Goal: Information Seeking & Learning: Find specific fact

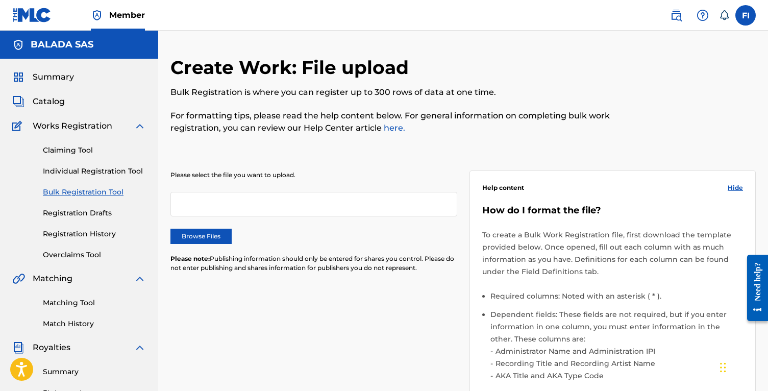
click at [60, 326] on link "Match History" at bounding box center [94, 323] width 103 height 11
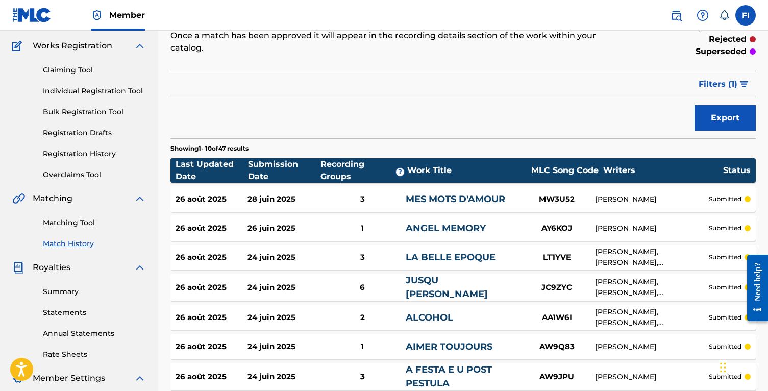
scroll to position [105, 0]
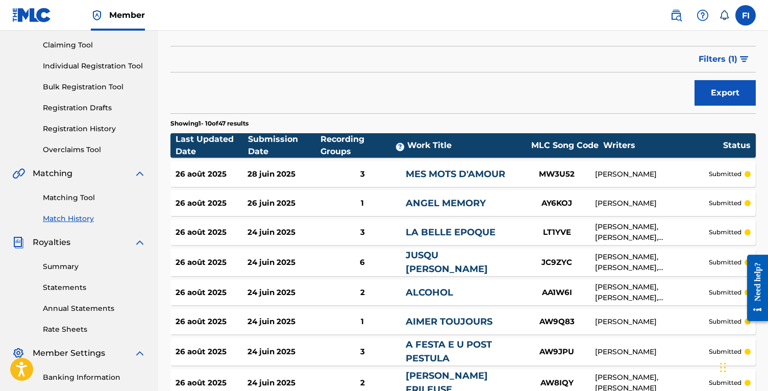
click at [64, 198] on link "Matching Tool" at bounding box center [94, 197] width 103 height 11
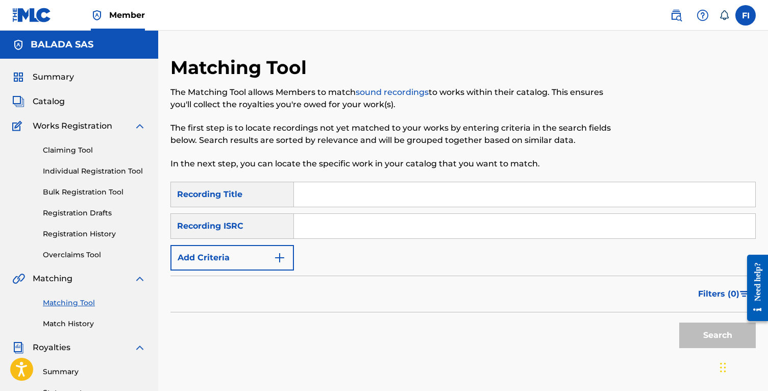
click at [316, 190] on input "Search Form" at bounding box center [524, 194] width 461 height 24
paste input "MIMEMAMOMU"
type input "MIMEMAMOMU"
click at [691, 337] on button "Search" at bounding box center [717, 335] width 77 height 26
click at [720, 294] on span "Filters ( 0 )" at bounding box center [718, 294] width 41 height 12
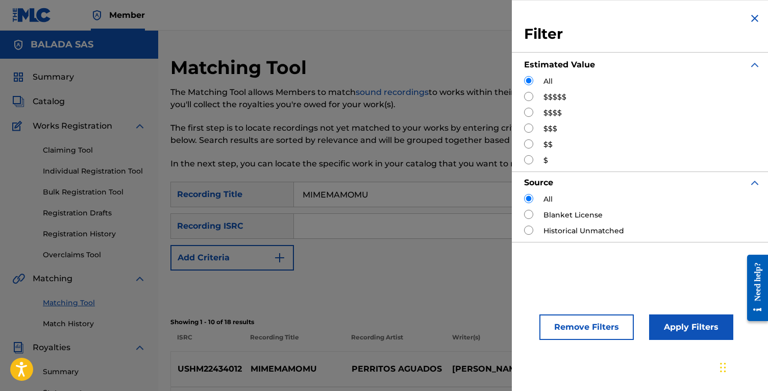
click at [532, 98] on input "Search Form" at bounding box center [528, 96] width 9 height 9
radio input "true"
click at [685, 314] on button "Apply Filters" at bounding box center [691, 327] width 84 height 26
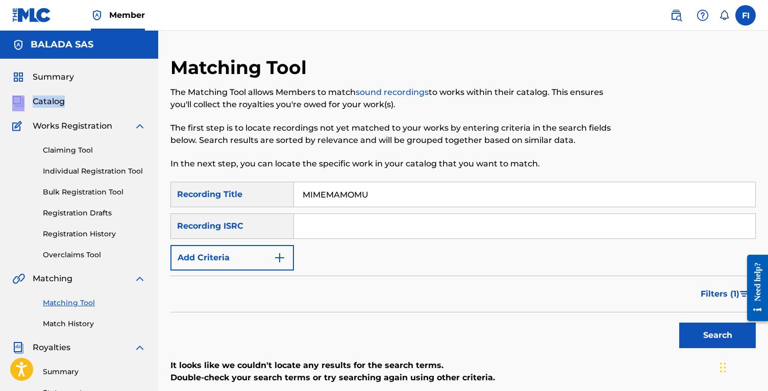
click at [239, 260] on button "Add Criteria" at bounding box center [231, 258] width 123 height 26
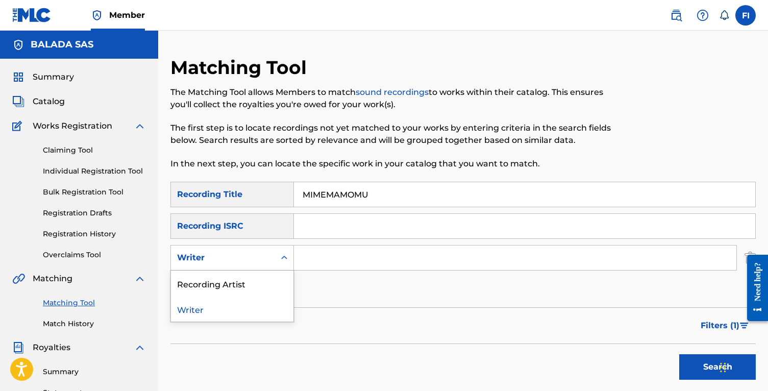
click at [254, 261] on div "Writer" at bounding box center [223, 258] width 92 height 12
click at [248, 282] on div "Recording Artist" at bounding box center [232, 283] width 122 height 26
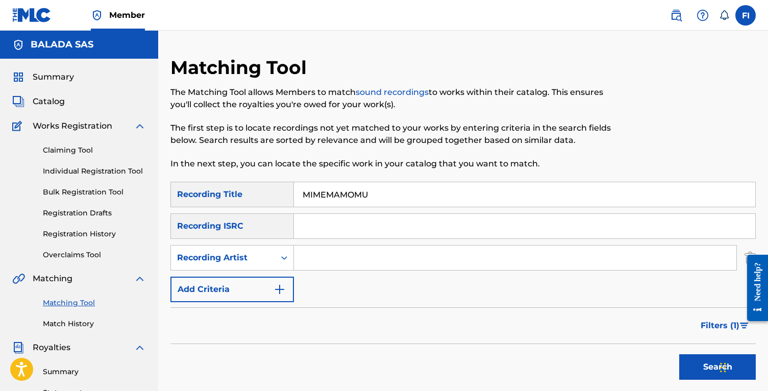
click at [323, 264] on input "Search Form" at bounding box center [515, 257] width 442 height 24
type input "Oto8"
click at [330, 201] on input "MIMEMAMOMU" at bounding box center [524, 194] width 461 height 24
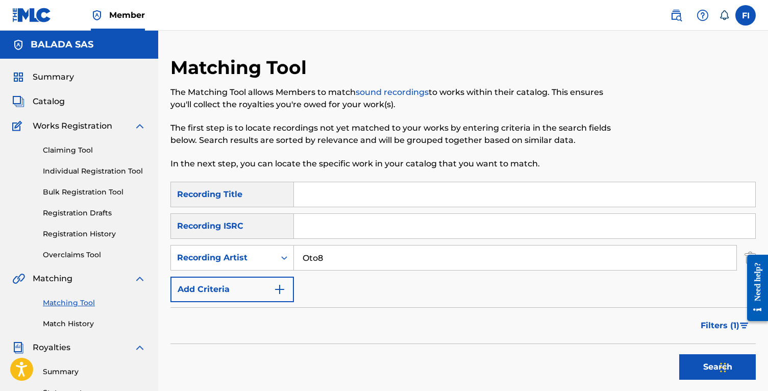
click at [679, 354] on button "Search" at bounding box center [717, 367] width 77 height 26
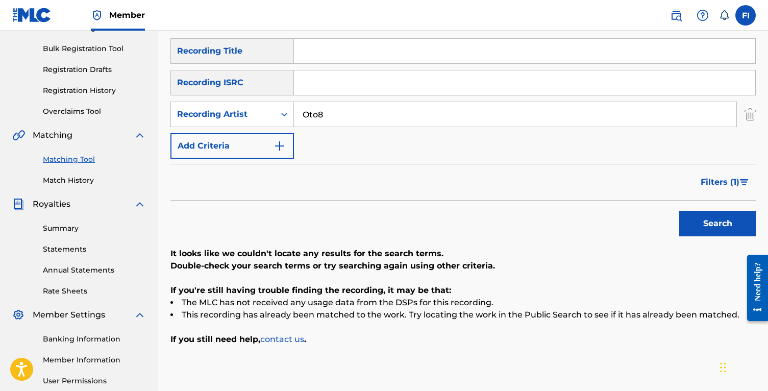
scroll to position [151, 0]
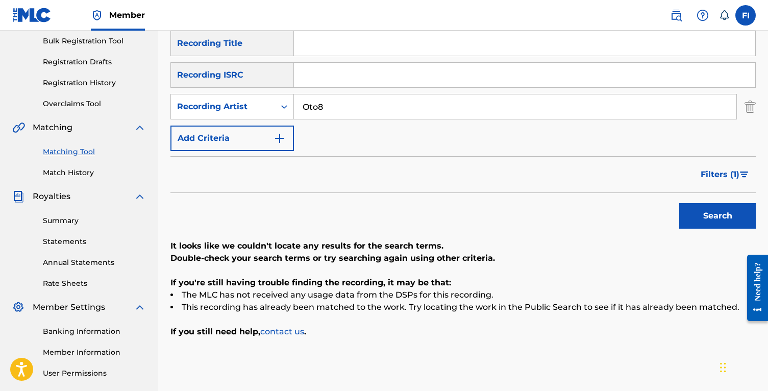
click at [732, 208] on button "Search" at bounding box center [717, 216] width 77 height 26
click at [723, 176] on span "Filters ( 1 )" at bounding box center [720, 174] width 39 height 12
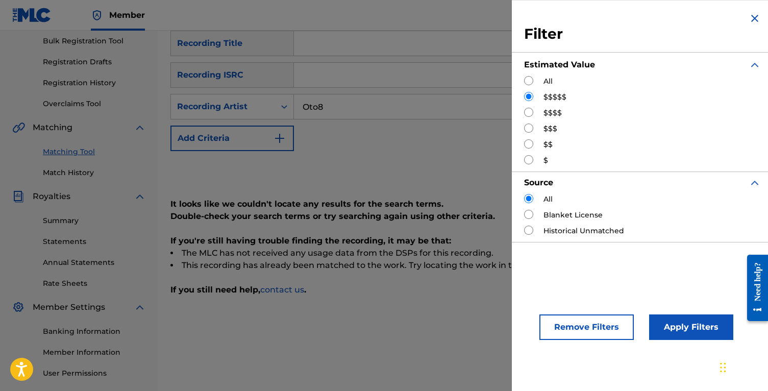
click at [539, 111] on div "$$$$" at bounding box center [642, 113] width 237 height 11
click at [531, 112] on input "Search Form" at bounding box center [528, 112] width 9 height 9
radio input "true"
click at [356, 113] on input "Oto8" at bounding box center [515, 106] width 442 height 24
click at [532, 93] on input "Search Form" at bounding box center [528, 96] width 9 height 9
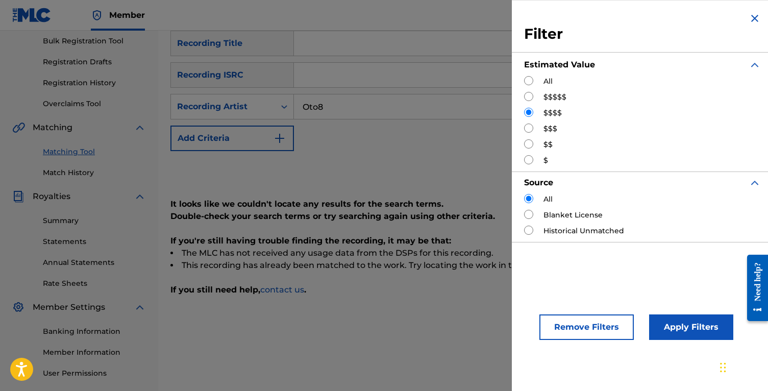
radio input "true"
click at [694, 330] on button "Apply Filters" at bounding box center [691, 327] width 84 height 26
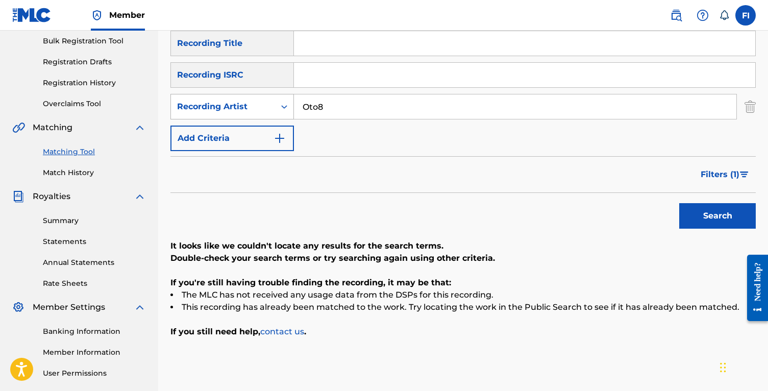
drag, startPoint x: 308, startPoint y: 107, endPoint x: 291, endPoint y: 107, distance: 16.3
click at [293, 107] on div "SearchWithCriteriaf2fd905f-5608-4edb-8969-88379478958c Recording Artist Oto8" at bounding box center [462, 107] width 585 height 26
type input "0to8"
click at [679, 203] on button "Search" at bounding box center [717, 216] width 77 height 26
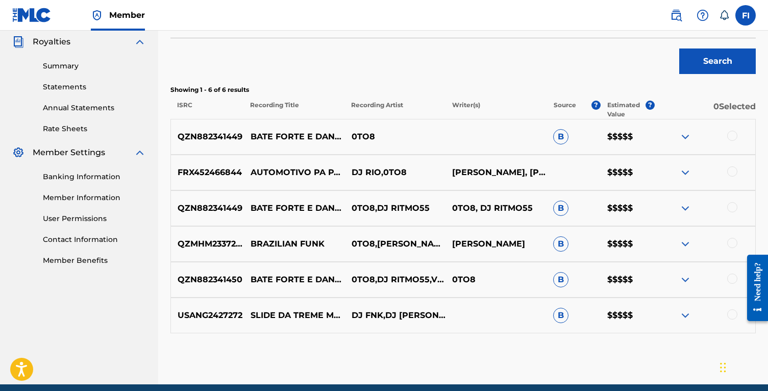
scroll to position [308, 0]
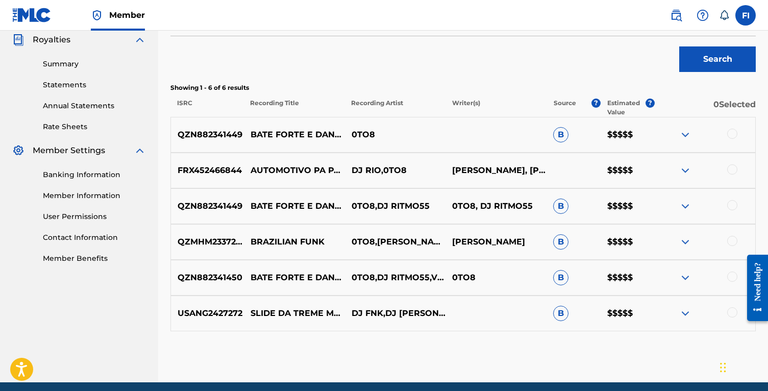
click at [294, 237] on p "BRAZILIAN FUNK" at bounding box center [293, 242] width 101 height 12
click at [329, 240] on p "BRAZILIAN FUNK" at bounding box center [293, 242] width 101 height 12
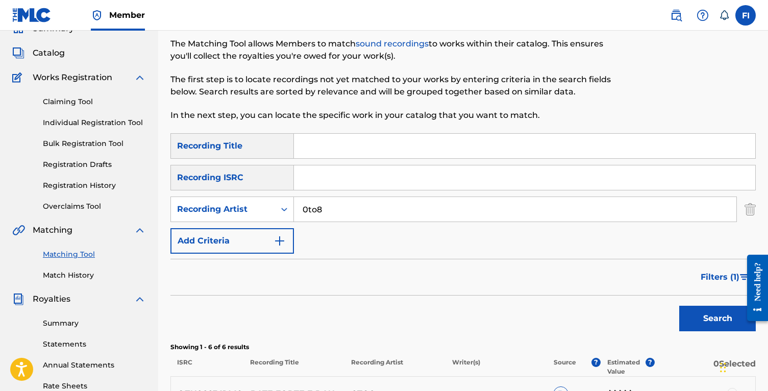
scroll to position [0, 0]
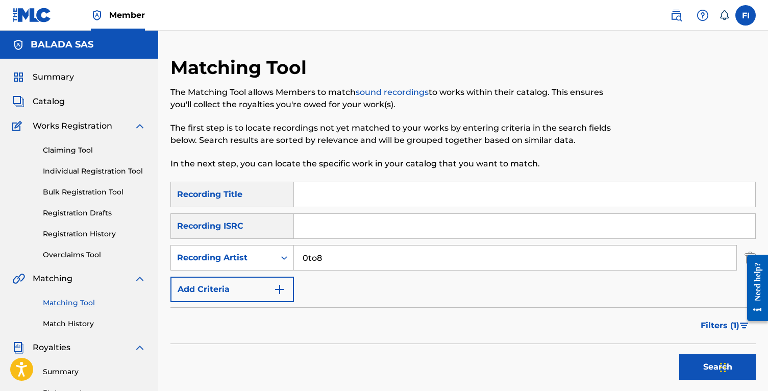
click at [67, 87] on div "Summary Catalog Works Registration Claiming Tool Individual Registration Tool B…" at bounding box center [79, 321] width 158 height 525
click at [66, 84] on div "Summary Catalog Works Registration Claiming Tool Individual Registration Tool B…" at bounding box center [79, 321] width 158 height 525
click at [63, 80] on span "Summary" at bounding box center [53, 77] width 41 height 12
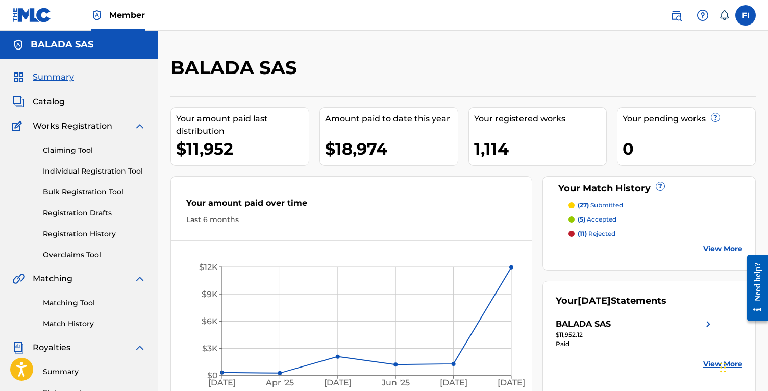
click at [48, 101] on span "Catalog" at bounding box center [49, 101] width 32 height 12
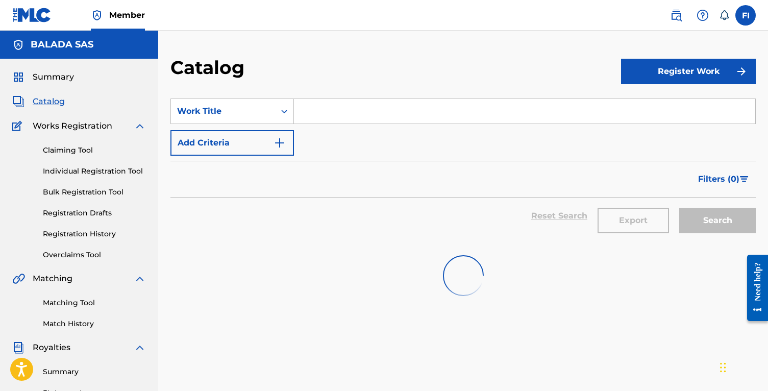
click at [335, 113] on input "Search Form" at bounding box center [524, 111] width 461 height 24
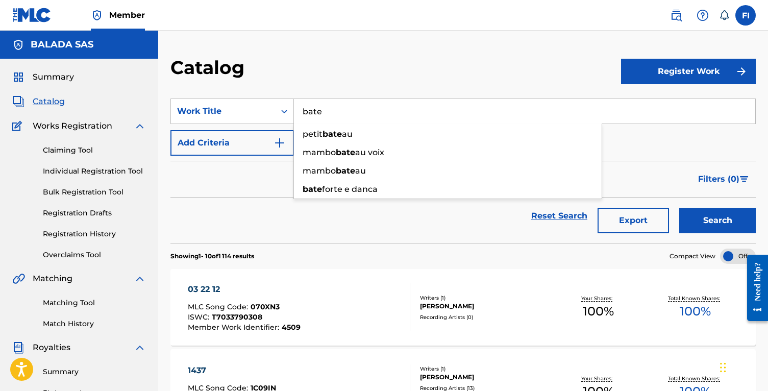
type input "bate"
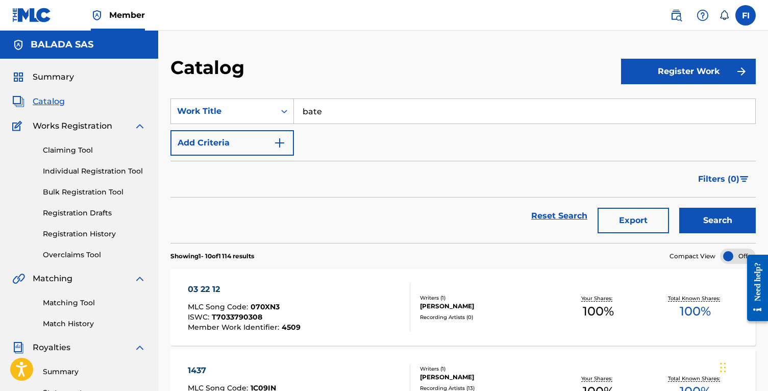
click at [437, 129] on div "SearchWithCriteria908880db-1887-4c2e-9a26-23c557dfe0f1 Work Title bate Add Crit…" at bounding box center [462, 126] width 585 height 57
click at [437, 120] on input "bate" at bounding box center [524, 111] width 461 height 24
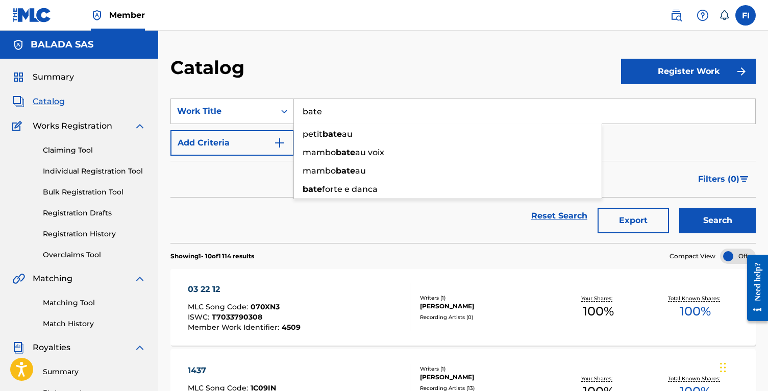
click at [679, 208] on button "Search" at bounding box center [717, 221] width 77 height 26
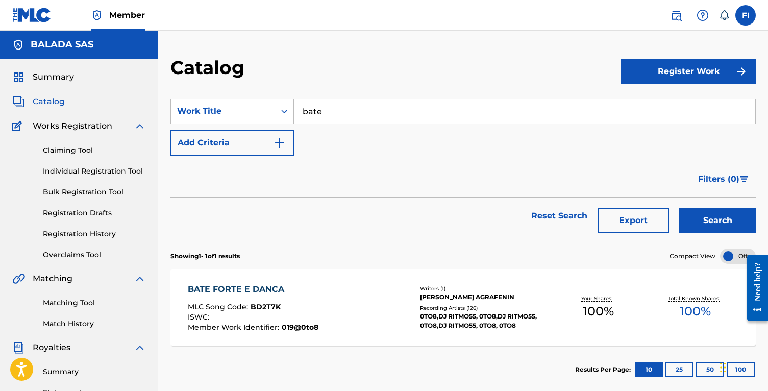
click at [395, 298] on div "BATE FORTE E DANCA MLC Song Code : BD2T7K ISWC : Member Work Identifier : 019@0…" at bounding box center [299, 307] width 222 height 48
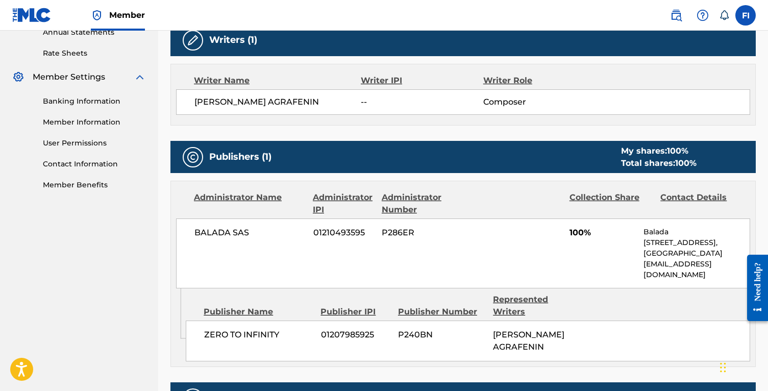
scroll to position [396, 0]
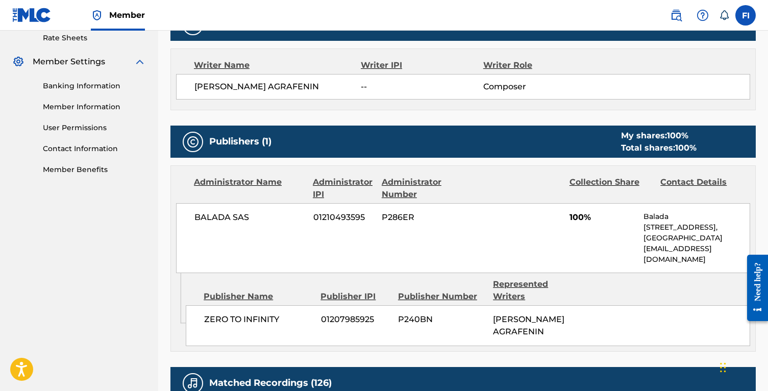
click at [250, 83] on span "GENNADY AGRAFENIN" at bounding box center [277, 87] width 166 height 12
copy div "GENNADY AGRAFENIN"
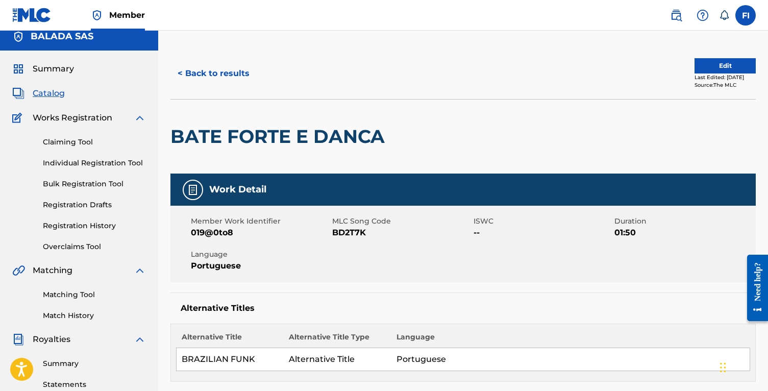
scroll to position [0, 0]
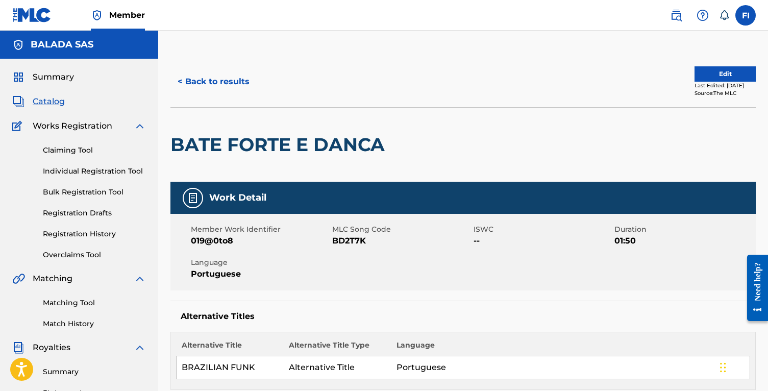
click at [216, 83] on button "< Back to results" at bounding box center [213, 82] width 86 height 26
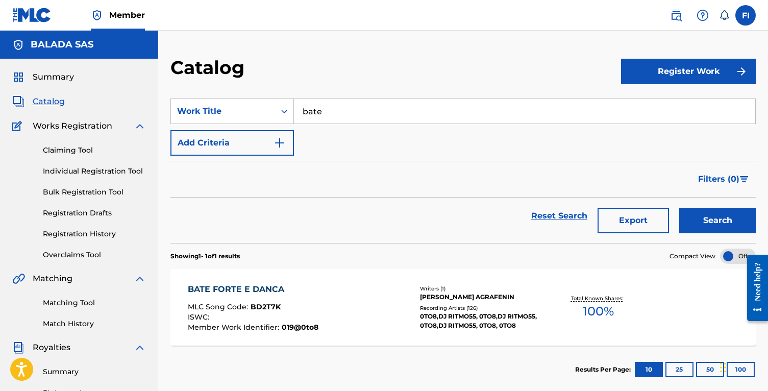
click at [351, 97] on section "SearchWithCriteria908880db-1887-4c2e-9a26-23c557dfe0f1 Work Title bate Add Crit…" at bounding box center [462, 164] width 585 height 157
click at [351, 104] on input "bate" at bounding box center [524, 111] width 461 height 24
type input "o"
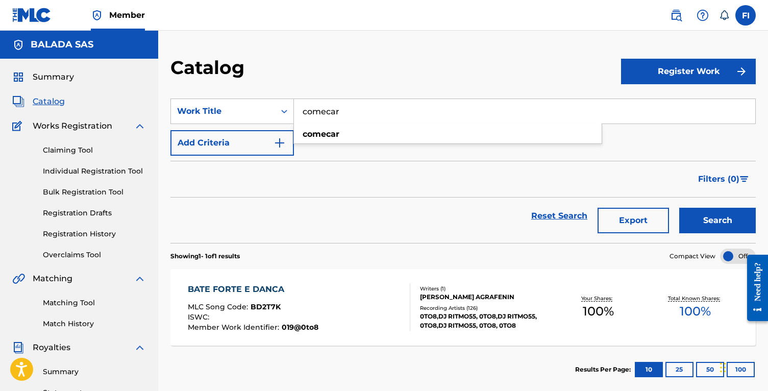
type input "comecar"
click at [679, 208] on button "Search" at bounding box center [717, 221] width 77 height 26
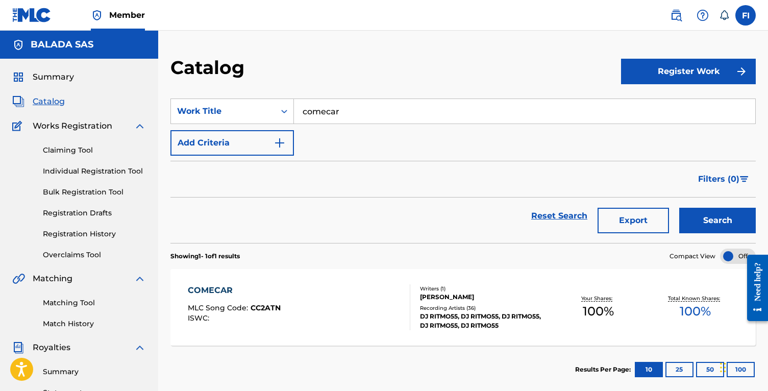
click at [403, 308] on div at bounding box center [406, 307] width 8 height 46
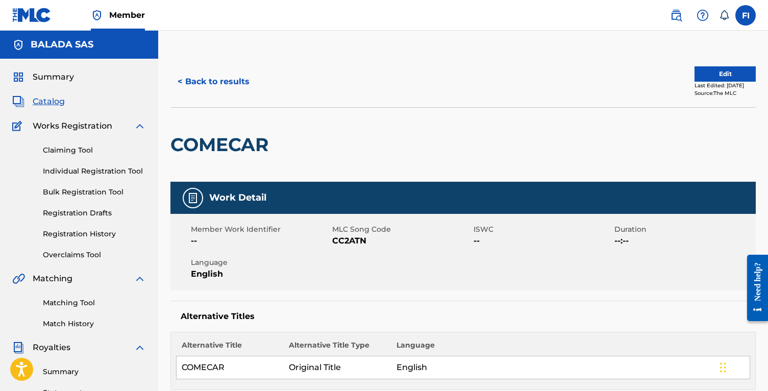
scroll to position [227, 0]
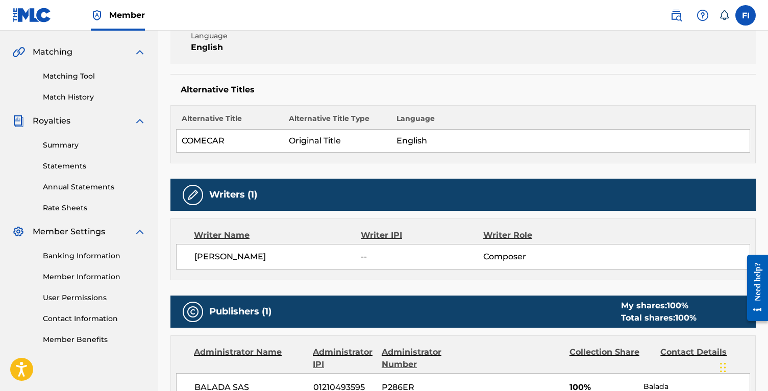
click at [223, 260] on span "[PERSON_NAME]" at bounding box center [277, 257] width 166 height 12
copy div "[PERSON_NAME]"
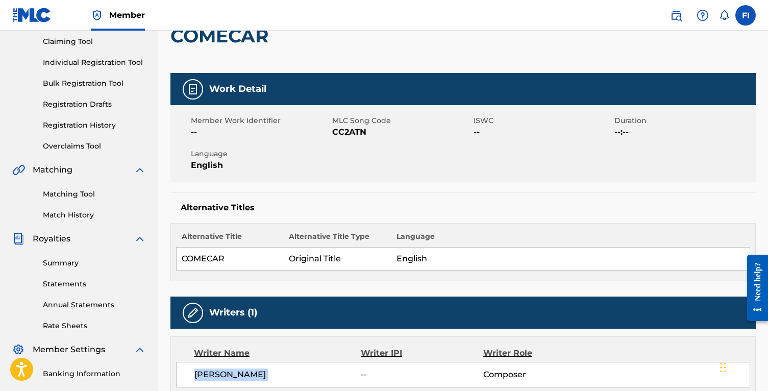
scroll to position [96, 0]
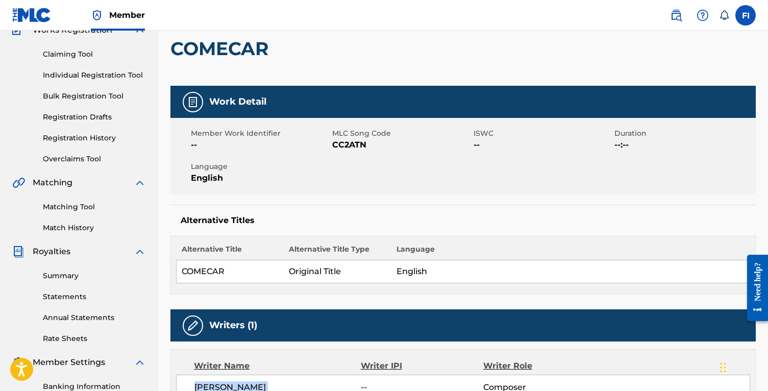
click at [83, 134] on link "Registration History" at bounding box center [94, 138] width 103 height 11
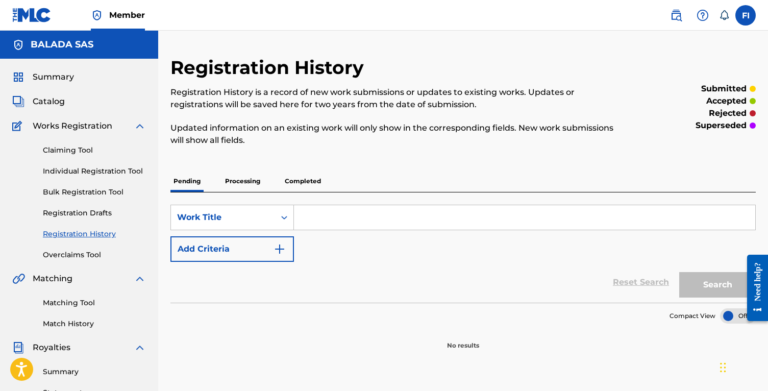
click at [238, 180] on p "Processing" at bounding box center [242, 180] width 41 height 21
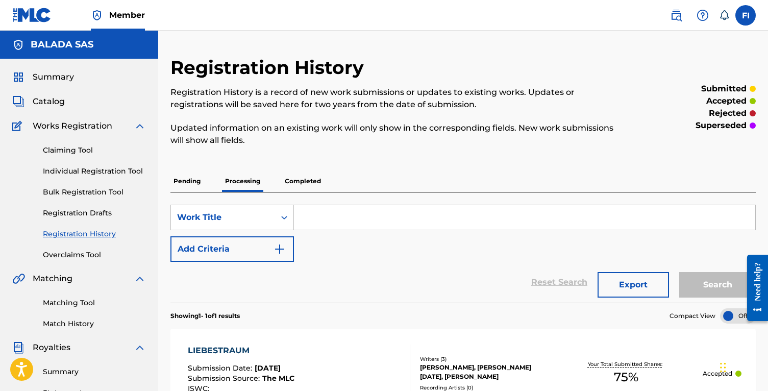
click at [62, 80] on span "Summary" at bounding box center [53, 77] width 41 height 12
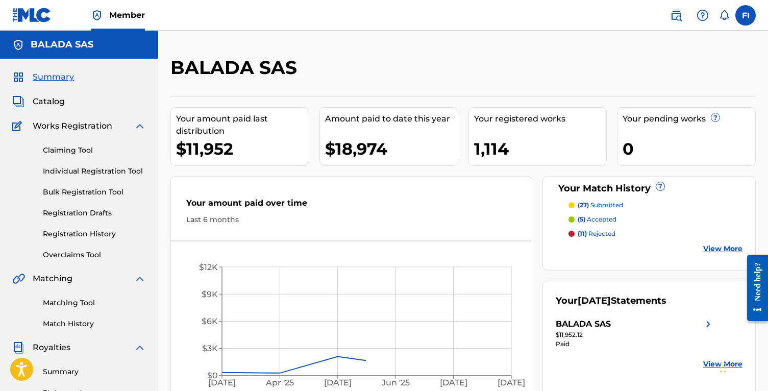
click at [40, 101] on span "Catalog" at bounding box center [49, 101] width 32 height 12
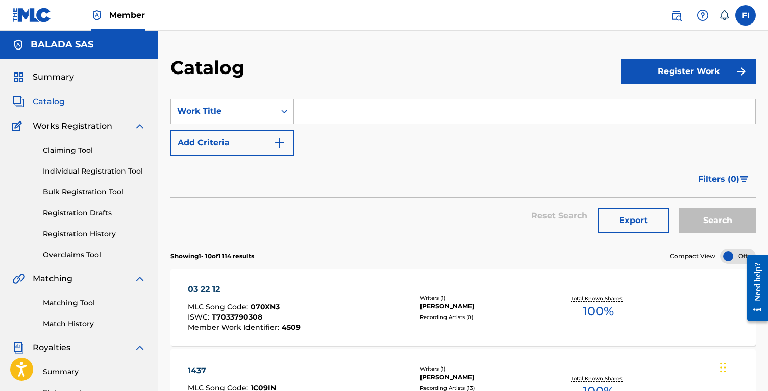
click at [363, 116] on input "Search Form" at bounding box center [524, 111] width 461 height 24
paste input "MIMEMAMOMU"
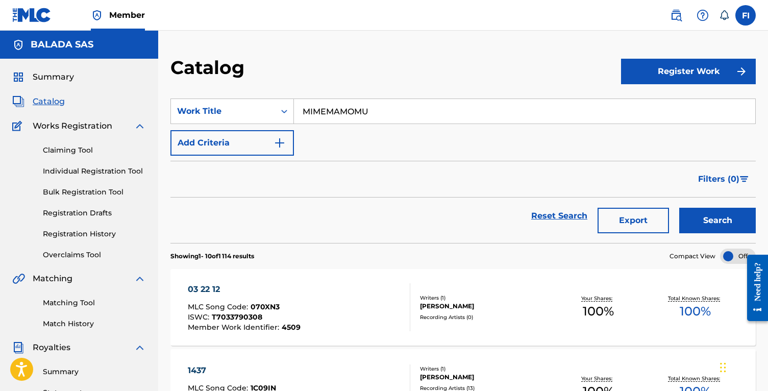
type input "MIMEMAMOMU"
click at [679, 208] on button "Search" at bounding box center [717, 221] width 77 height 26
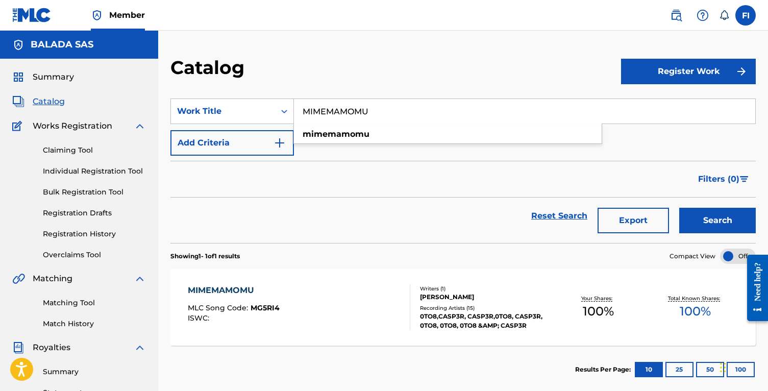
click at [358, 78] on div "Catalog" at bounding box center [395, 71] width 451 height 30
click at [363, 308] on div "MIMEMAMOMU MLC Song Code : MG5RI4 ISWC :" at bounding box center [299, 307] width 222 height 46
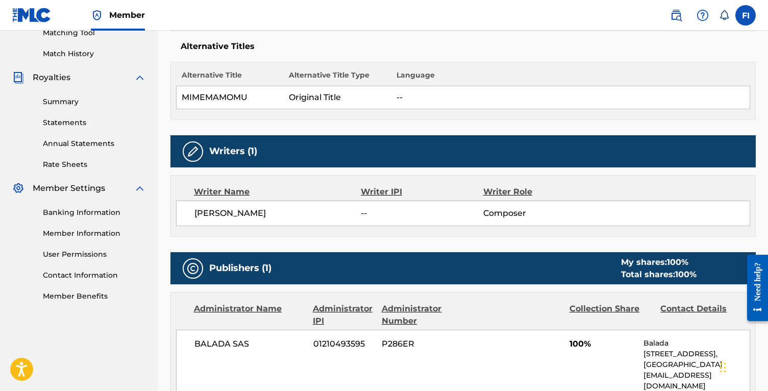
click at [366, 298] on div "Administrator Name Administrator IPI Administrator Number Collection Share Cont…" at bounding box center [463, 345] width 584 height 107
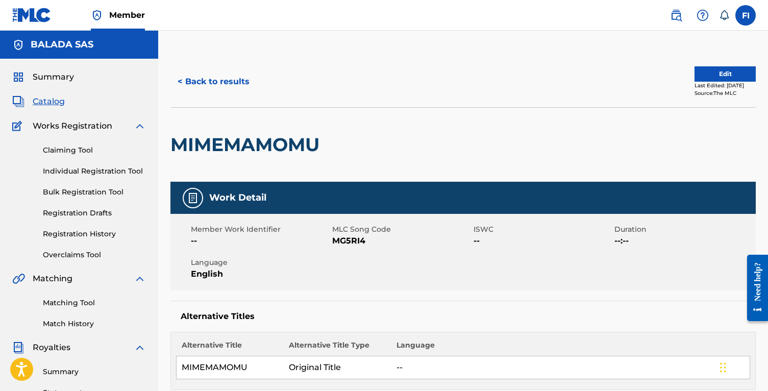
click at [212, 88] on button "< Back to results" at bounding box center [213, 82] width 86 height 26
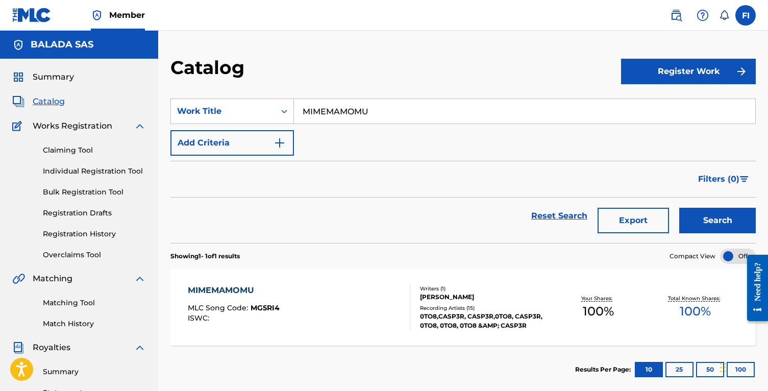
click at [359, 107] on input "MIMEMAMOMU" at bounding box center [524, 111] width 461 height 24
paste input "GOOFY ARABIC PHONK"
click at [679, 208] on button "Search" at bounding box center [717, 221] width 77 height 26
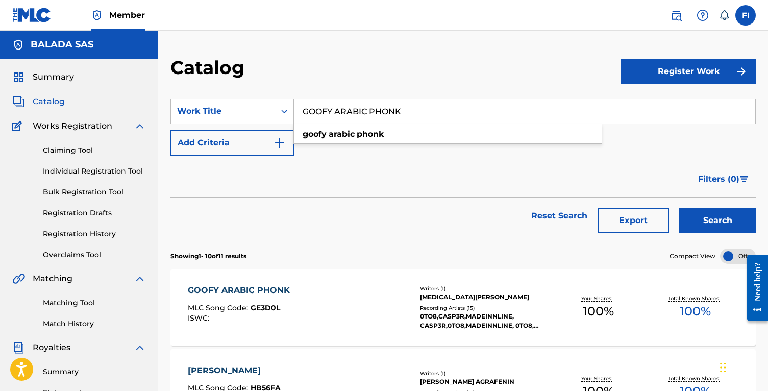
click at [332, 193] on div "Filters ( 0 )" at bounding box center [462, 179] width 585 height 37
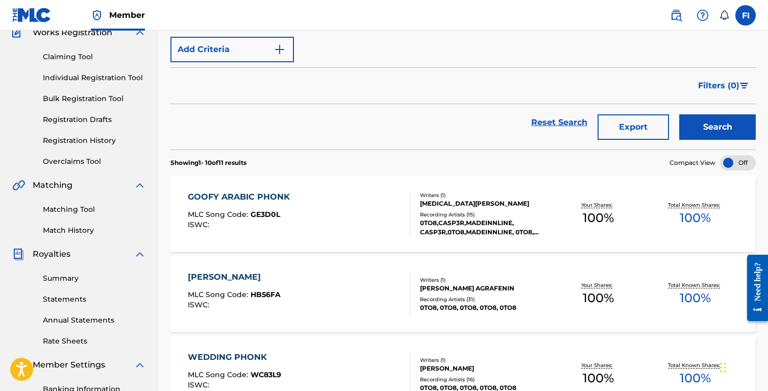
scroll to position [40, 0]
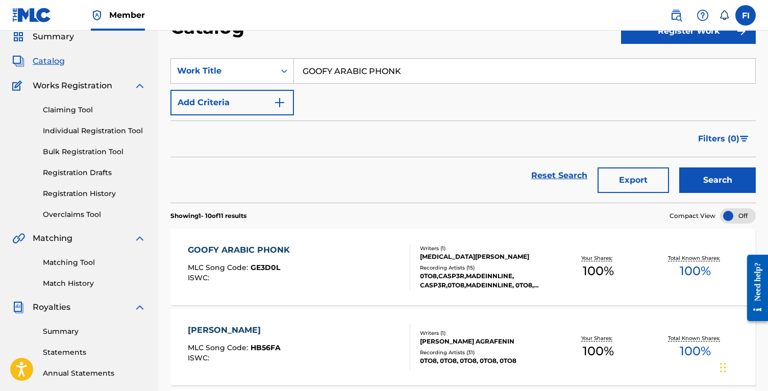
click at [352, 67] on input "GOOFY ARABIC PHONK" at bounding box center [524, 71] width 461 height 24
paste input "STOP POP-UPS"
click at [679, 167] on button "Search" at bounding box center [717, 180] width 77 height 26
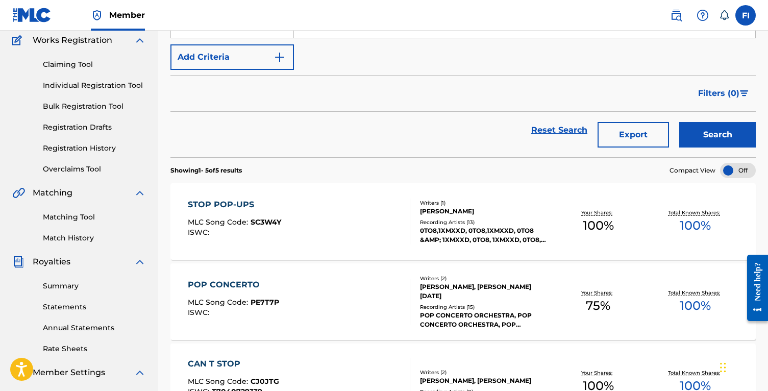
scroll to position [72, 0]
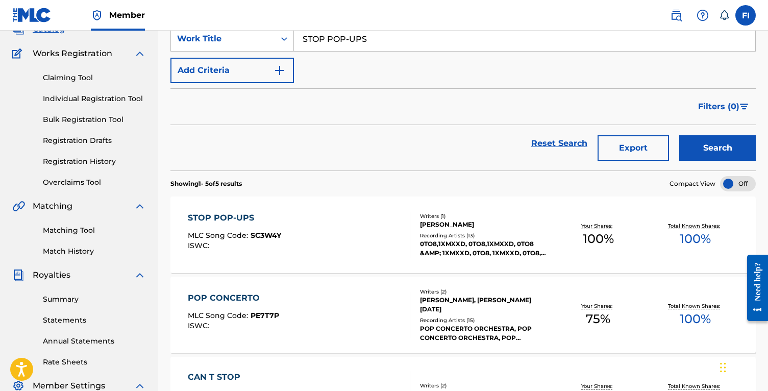
click at [392, 44] on input "STOP POP-UPS" at bounding box center [524, 39] width 461 height 24
paste input "DOOR"
click at [679, 135] on button "Search" at bounding box center [717, 148] width 77 height 26
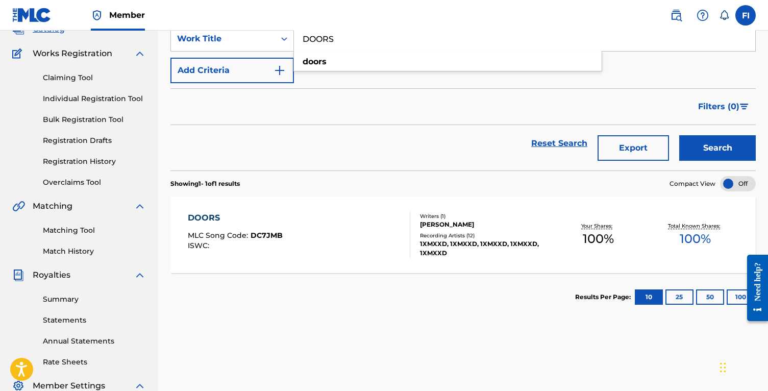
click at [340, 46] on input "DOORS" at bounding box center [524, 39] width 461 height 24
click at [679, 135] on button "Search" at bounding box center [717, 148] width 77 height 26
click at [427, 134] on div "Reset Search Export Search" at bounding box center [462, 143] width 585 height 37
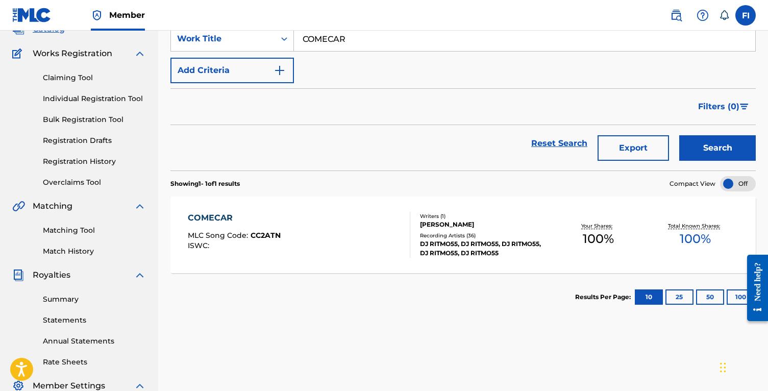
click at [381, 44] on input "COMECAR" at bounding box center [524, 39] width 461 height 24
paste input "DEAD LXVE"
click at [679, 135] on button "Search" at bounding box center [717, 148] width 77 height 26
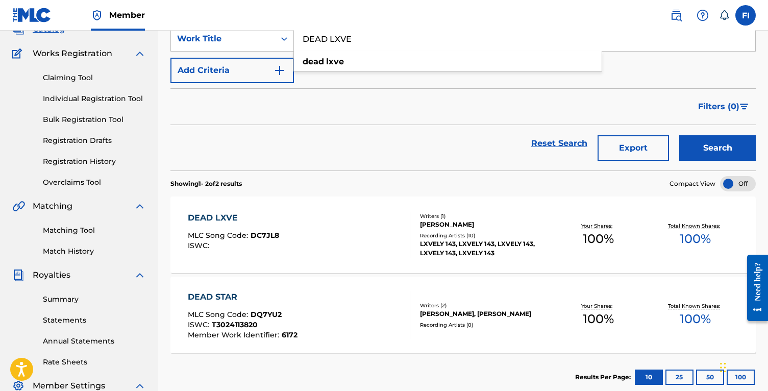
click at [385, 46] on input "DEAD LXVE" at bounding box center [524, 39] width 461 height 24
paste input "VUELO DE MEXICO"
type input "VUELO DE MEXICO"
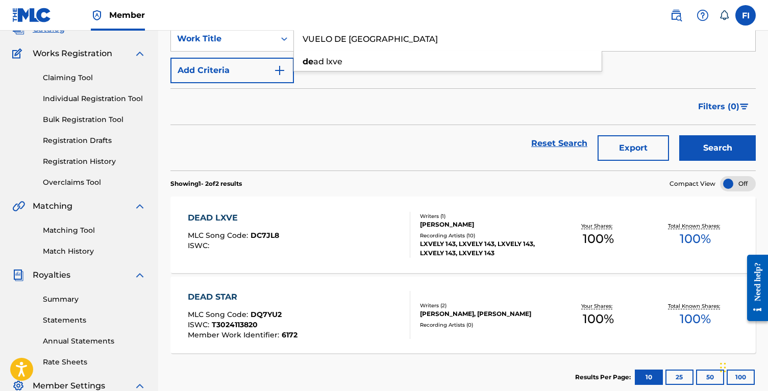
click at [679, 135] on button "Search" at bounding box center [717, 148] width 77 height 26
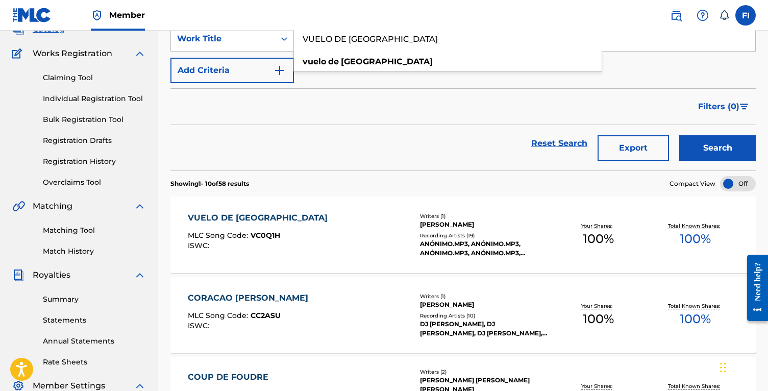
scroll to position [0, 0]
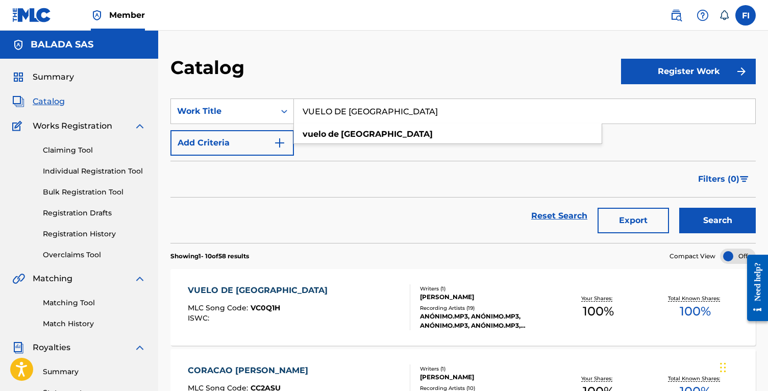
click at [673, 18] on img at bounding box center [676, 15] width 12 height 12
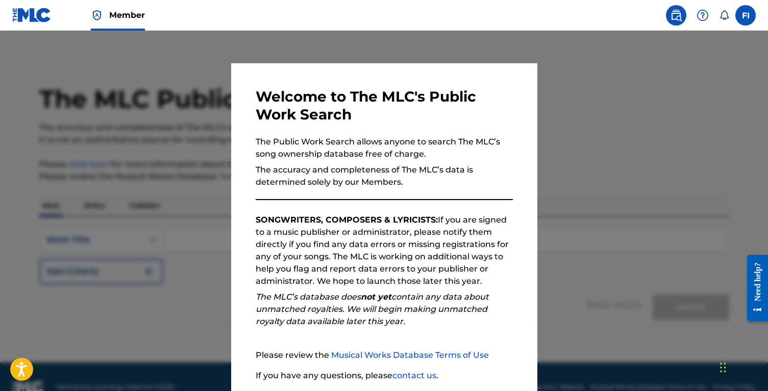
click at [487, 58] on div at bounding box center [384, 226] width 768 height 391
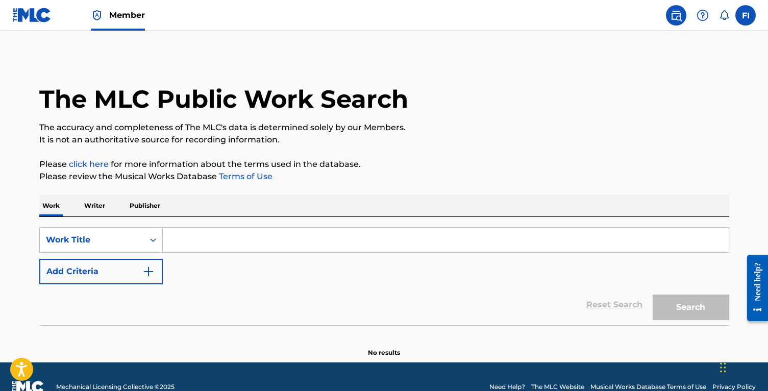
click at [146, 203] on p "Publisher" at bounding box center [145, 205] width 37 height 21
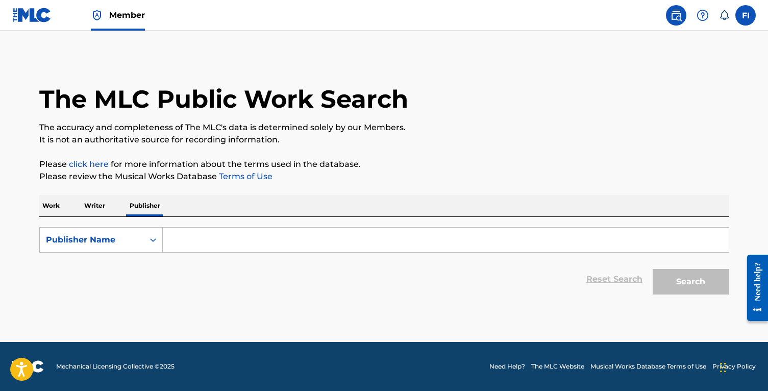
click at [83, 207] on p "Writer" at bounding box center [94, 205] width 27 height 21
click at [165, 228] on input "Search Form" at bounding box center [446, 240] width 566 height 24
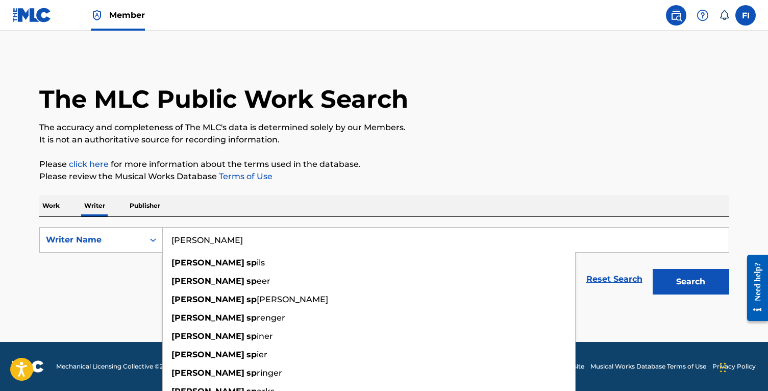
drag, startPoint x: 194, startPoint y: 239, endPoint x: 352, endPoint y: 239, distance: 157.7
click at [352, 239] on input "DANIEL SP" at bounding box center [446, 240] width 566 height 24
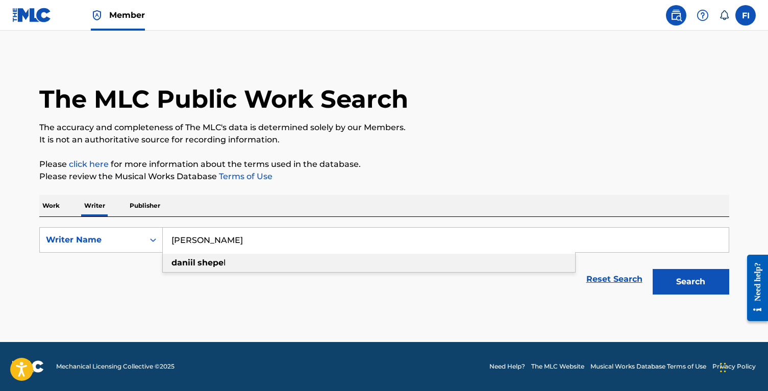
click at [308, 258] on div "daniil shepe l" at bounding box center [369, 263] width 412 height 18
click at [653, 269] on button "Search" at bounding box center [691, 282] width 77 height 26
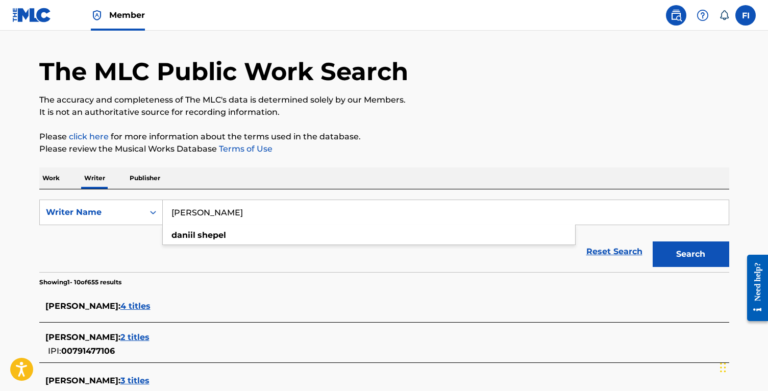
scroll to position [100, 0]
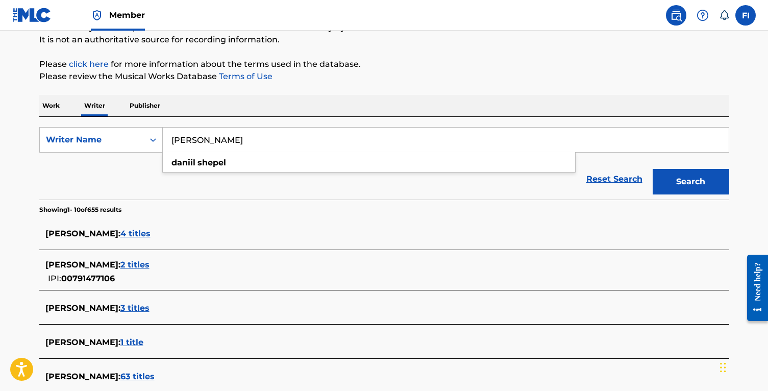
click at [214, 146] on input "daniil shepel" at bounding box center [446, 140] width 566 height 24
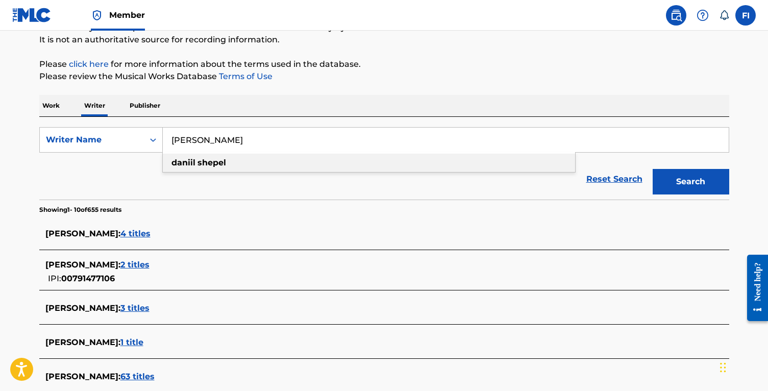
click at [215, 164] on strong "shepel" at bounding box center [211, 163] width 29 height 10
click at [653, 169] on button "Search" at bounding box center [691, 182] width 77 height 26
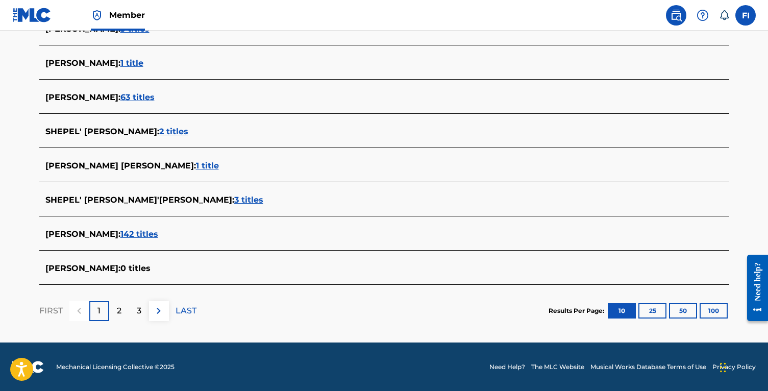
click at [133, 233] on span "142 titles" at bounding box center [139, 234] width 38 height 10
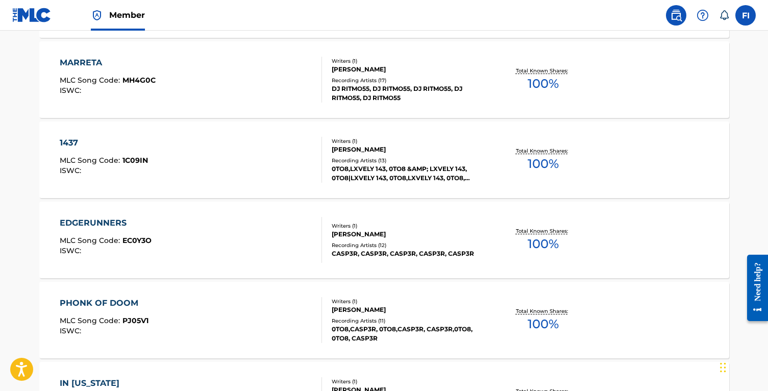
scroll to position [858, 0]
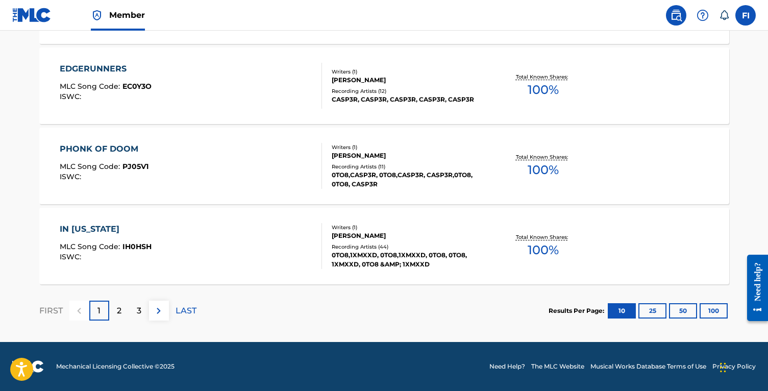
click at [712, 311] on button "100" at bounding box center [714, 310] width 28 height 15
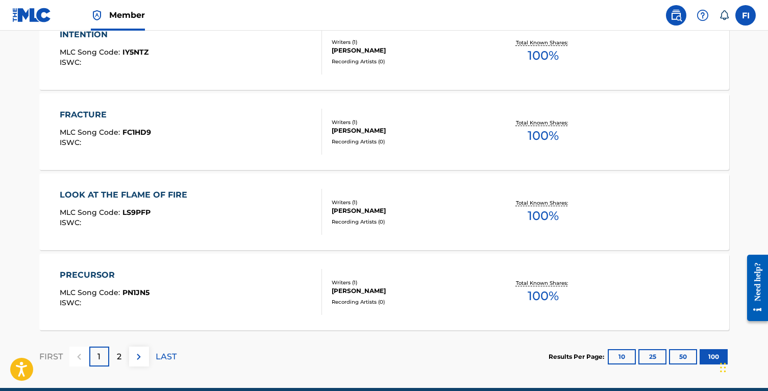
scroll to position [8068, 0]
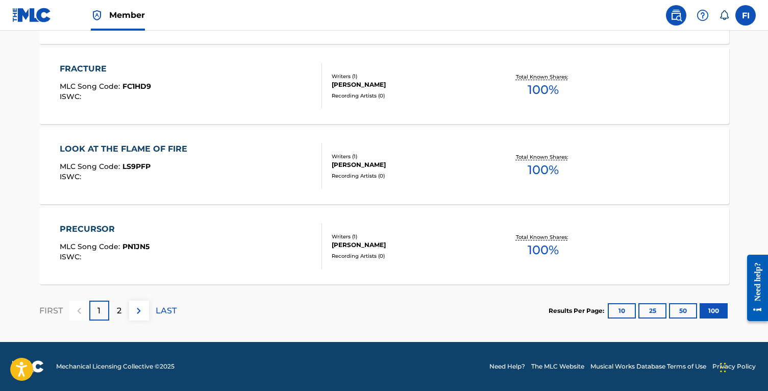
click at [118, 308] on p "2" at bounding box center [119, 311] width 5 height 12
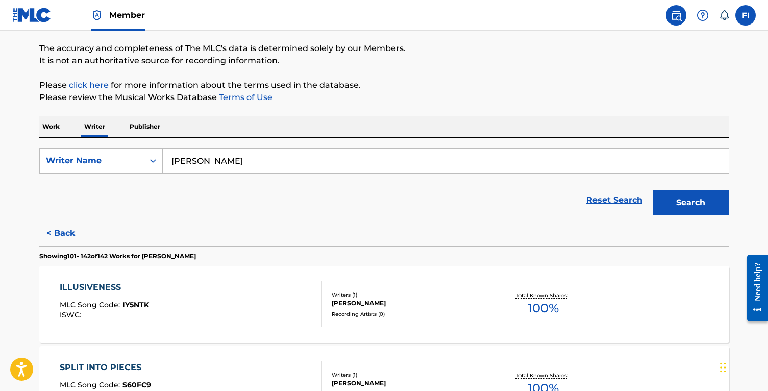
scroll to position [0, 0]
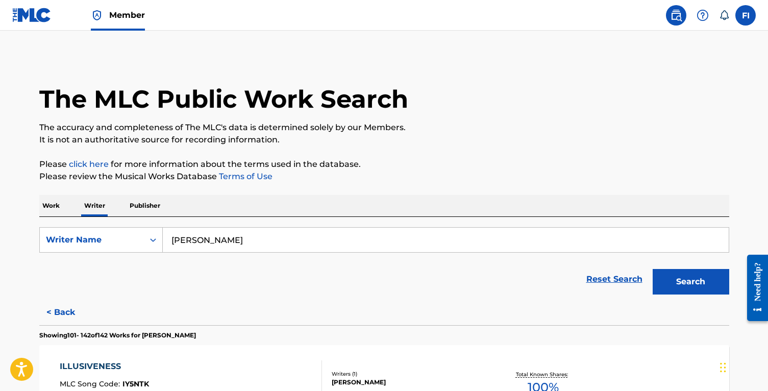
click at [57, 310] on button "< Back" at bounding box center [69, 313] width 61 height 26
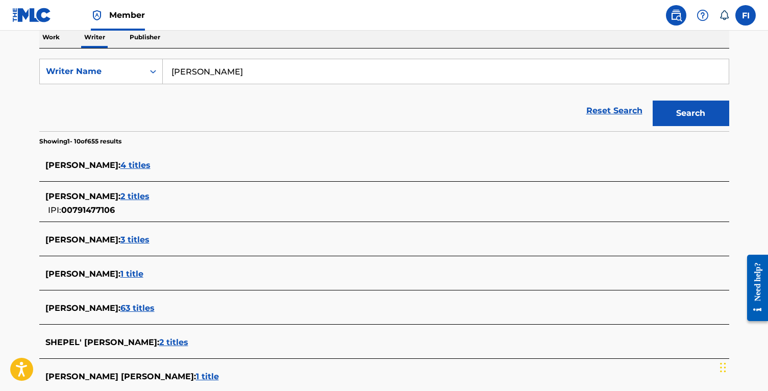
scroll to position [165, 0]
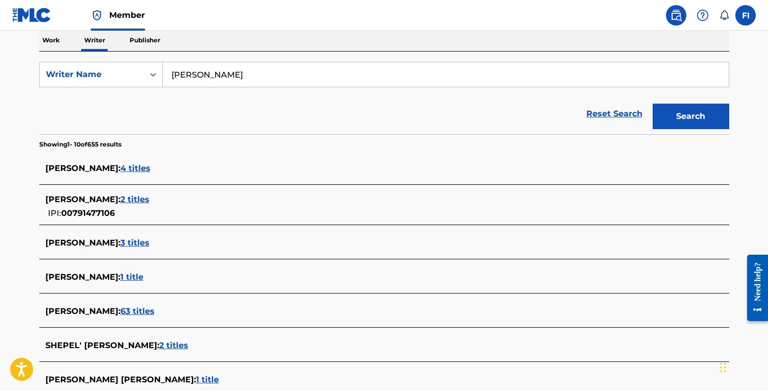
click at [314, 72] on input "daniil shepel" at bounding box center [446, 74] width 566 height 24
paste input "GENNADY AGRAFENIN"
type input "GENNADY AGRAFENIN"
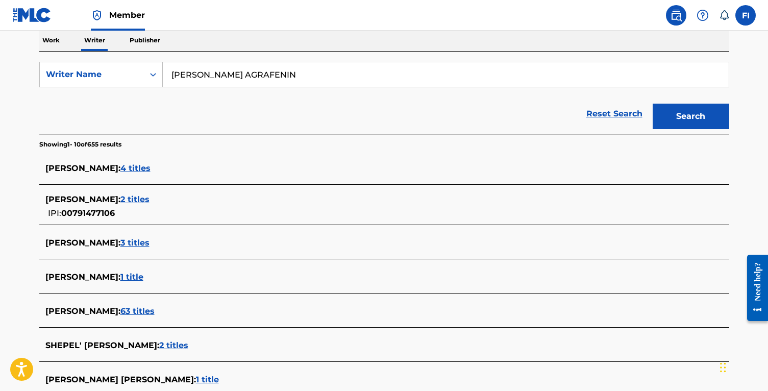
click at [653, 104] on button "Search" at bounding box center [691, 117] width 77 height 26
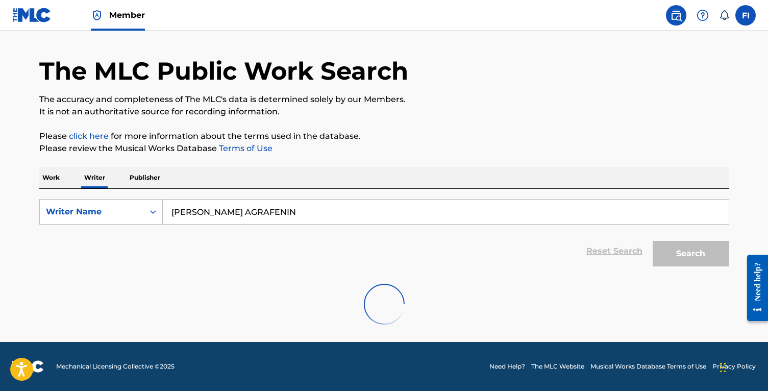
scroll to position [28, 0]
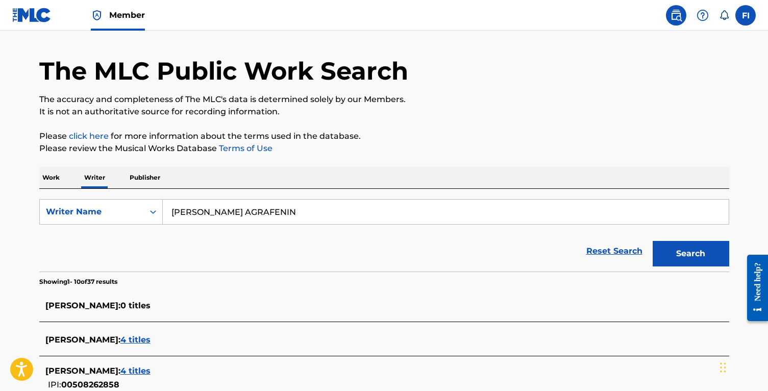
click at [323, 167] on div "Work Writer Publisher" at bounding box center [384, 177] width 690 height 21
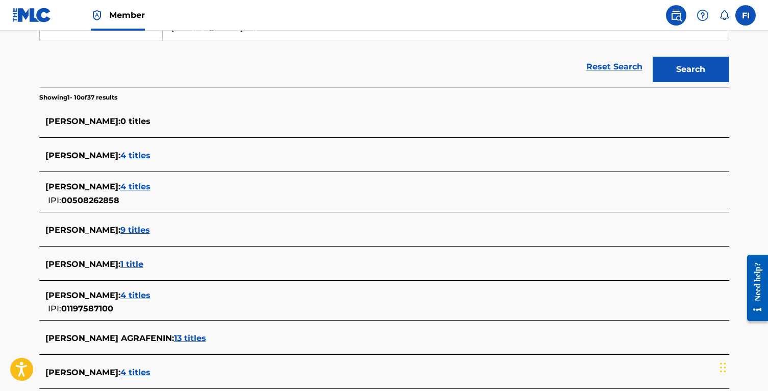
scroll to position [214, 0]
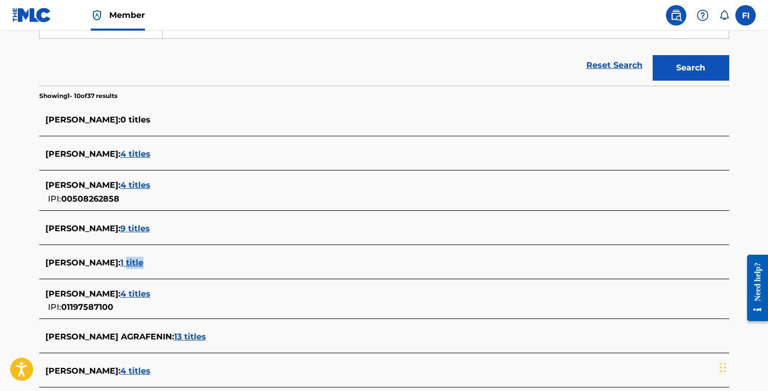
click at [143, 263] on span "1 title" at bounding box center [131, 263] width 23 height 10
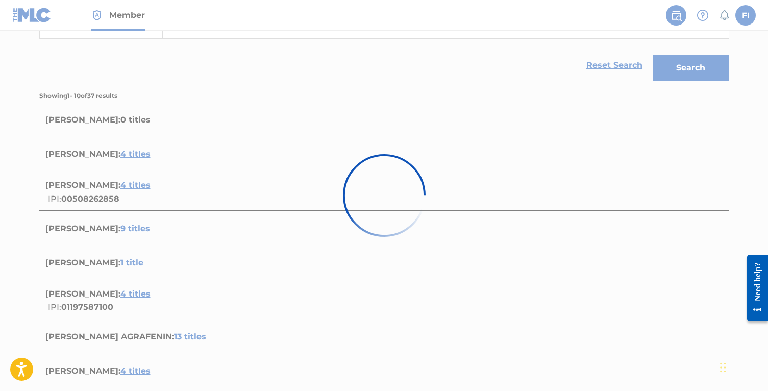
scroll to position [133, 0]
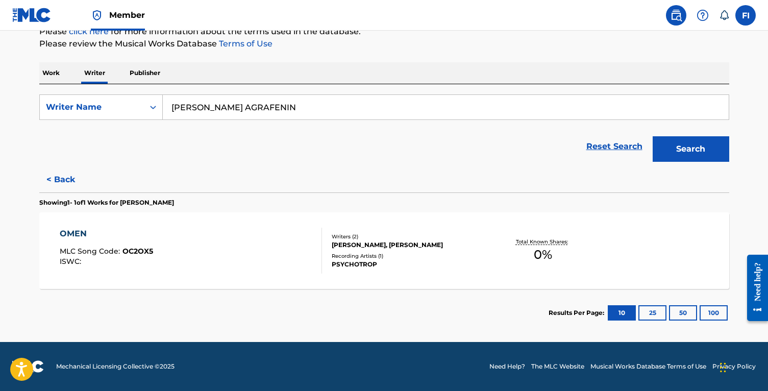
click at [64, 186] on button "< Back" at bounding box center [69, 180] width 61 height 26
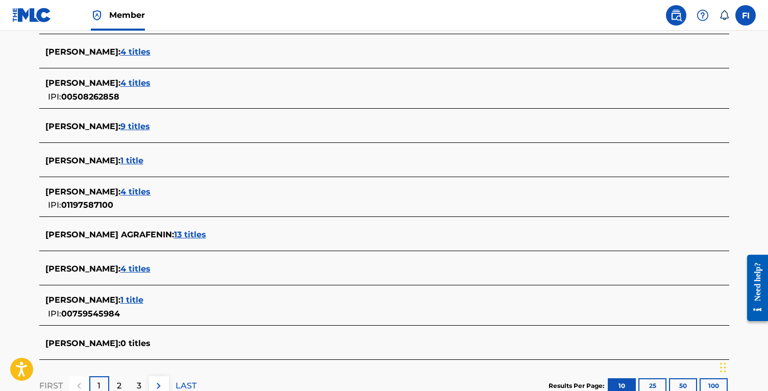
scroll to position [316, 0]
click at [174, 235] on span "13 titles" at bounding box center [190, 234] width 32 height 10
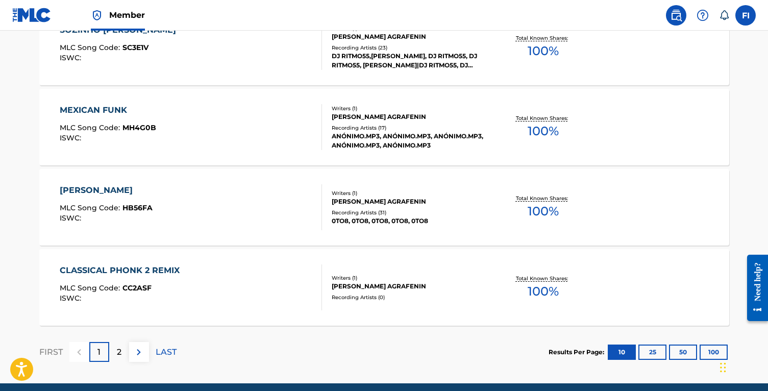
scroll to position [816, 0]
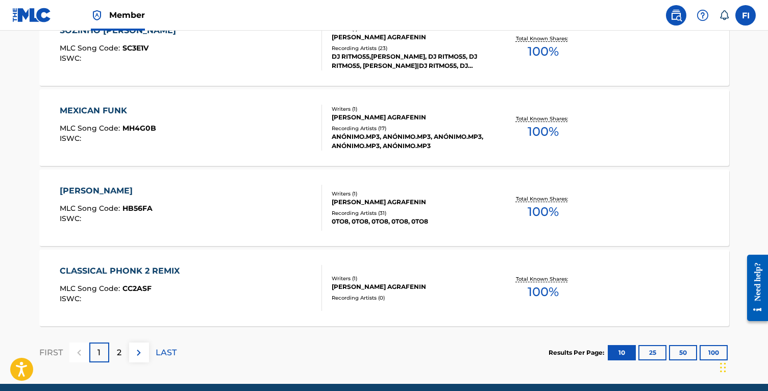
click at [411, 145] on div "ANÓNIMO.MP3, ANÓNIMO.MP3, ANÓNIMO.MP3, ANÓNIMO.MP3, ANÓNIMO.MP3" at bounding box center [409, 141] width 154 height 18
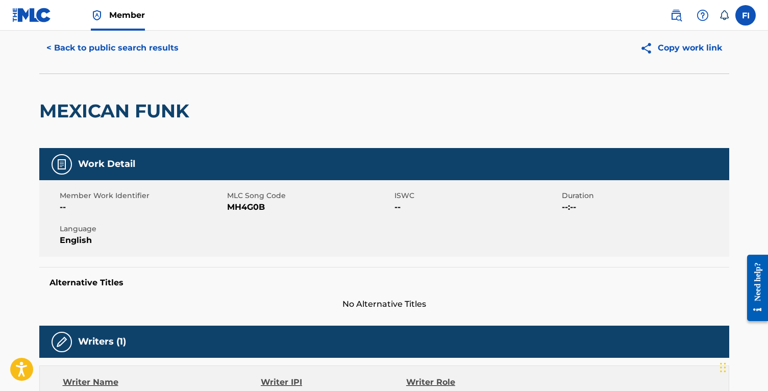
scroll to position [12, 0]
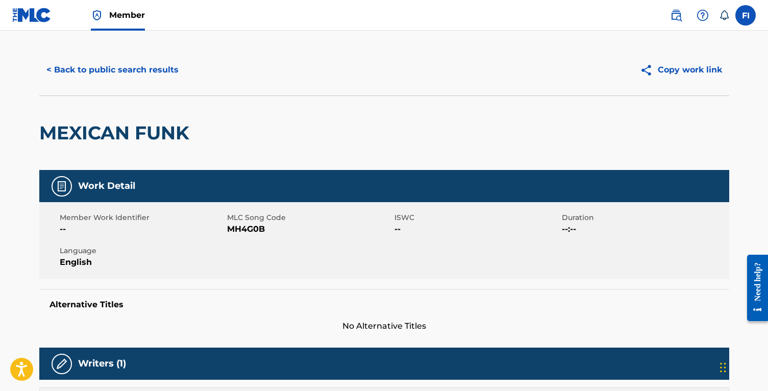
click at [106, 59] on button "< Back to public search results" at bounding box center [112, 70] width 146 height 26
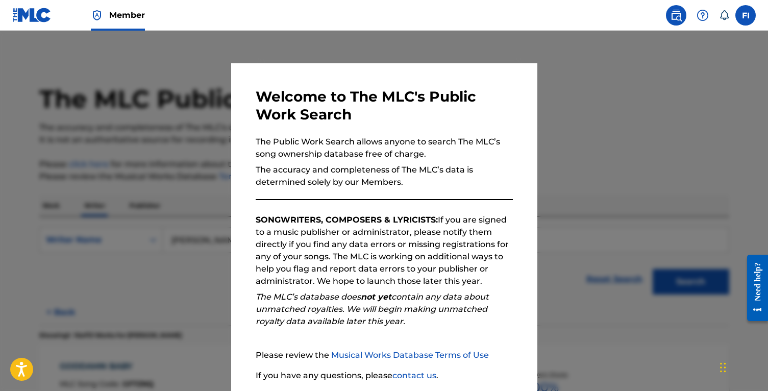
click at [189, 158] on div at bounding box center [384, 226] width 768 height 391
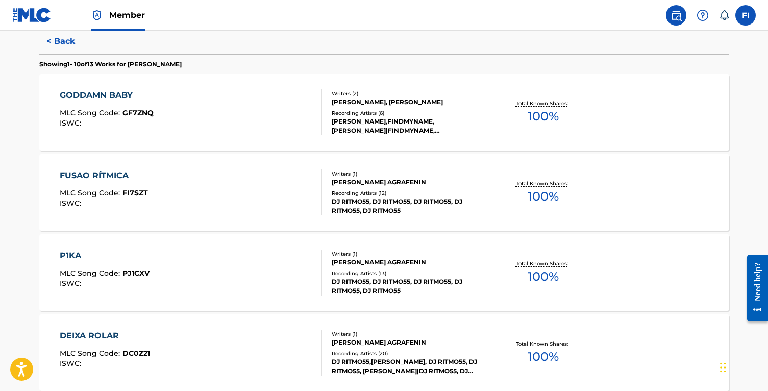
scroll to position [255, 0]
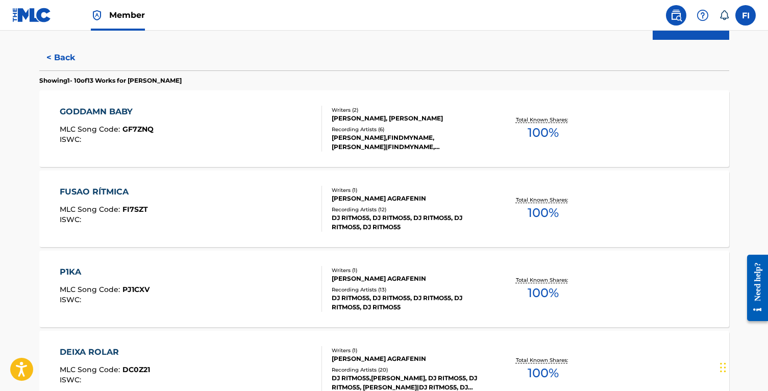
click at [60, 56] on button "< Back" at bounding box center [69, 58] width 61 height 26
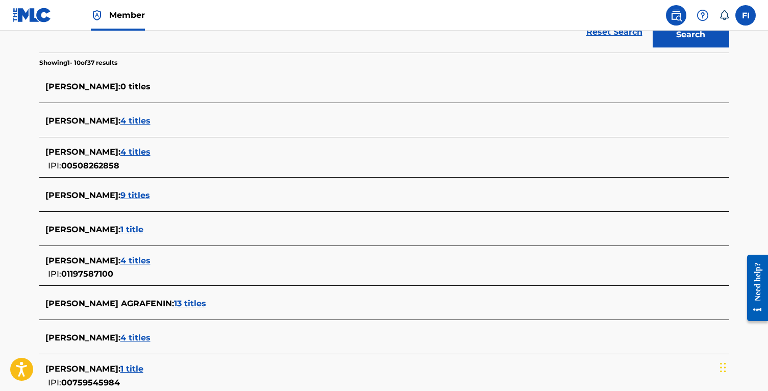
scroll to position [243, 0]
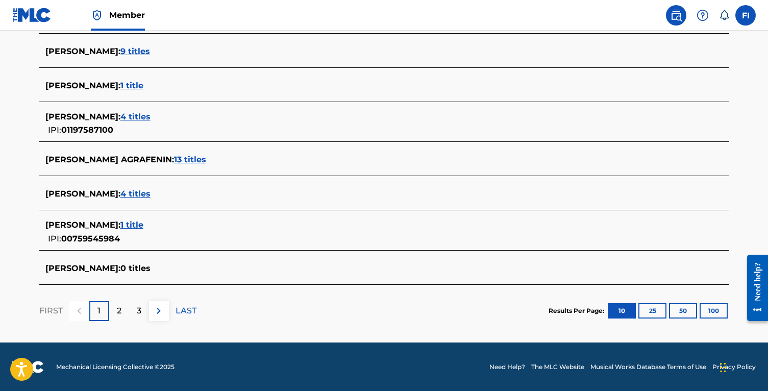
click at [117, 303] on div "2" at bounding box center [119, 311] width 20 height 20
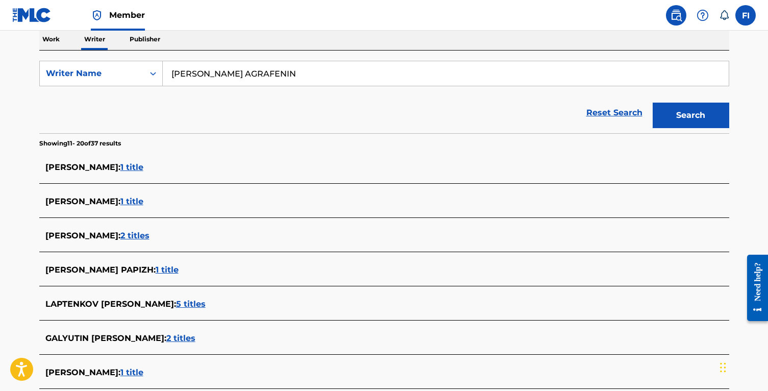
scroll to position [379, 0]
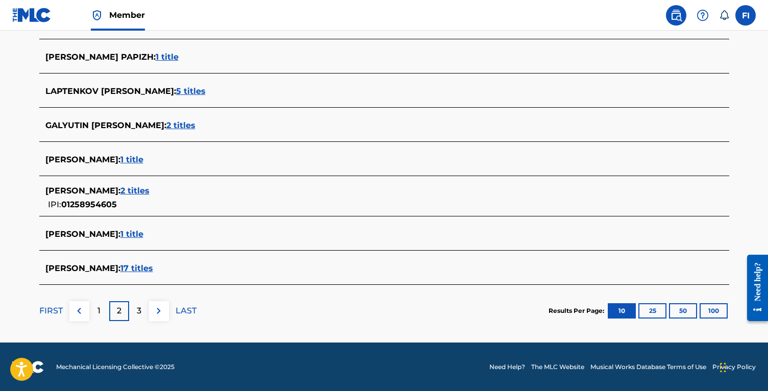
click at [139, 309] on p "3" at bounding box center [139, 311] width 5 height 12
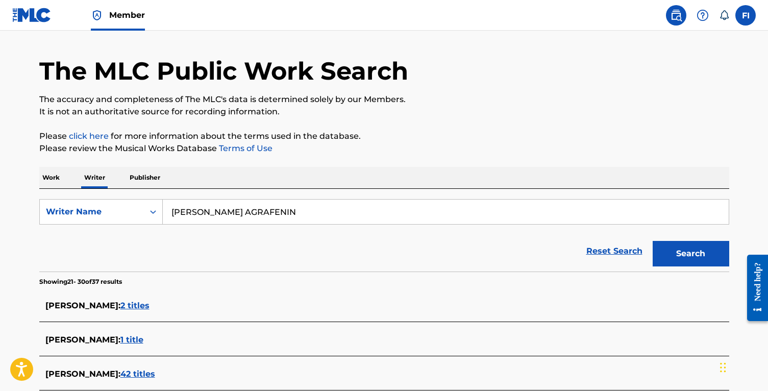
scroll to position [373, 0]
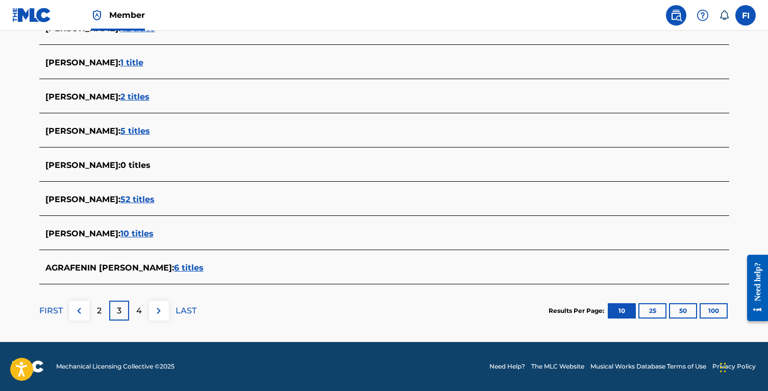
click at [204, 268] on span "6 titles" at bounding box center [189, 268] width 30 height 10
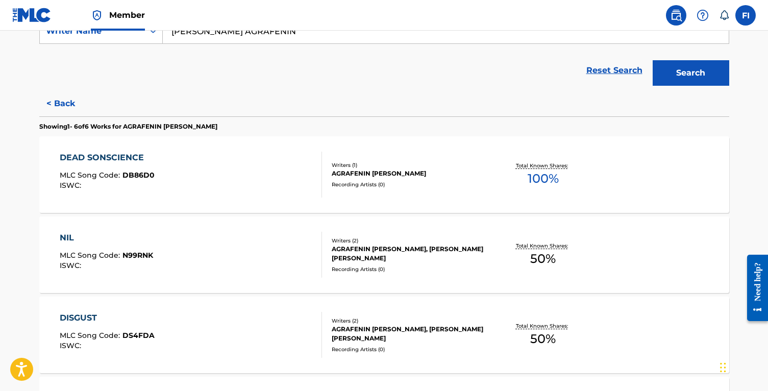
scroll to position [192, 0]
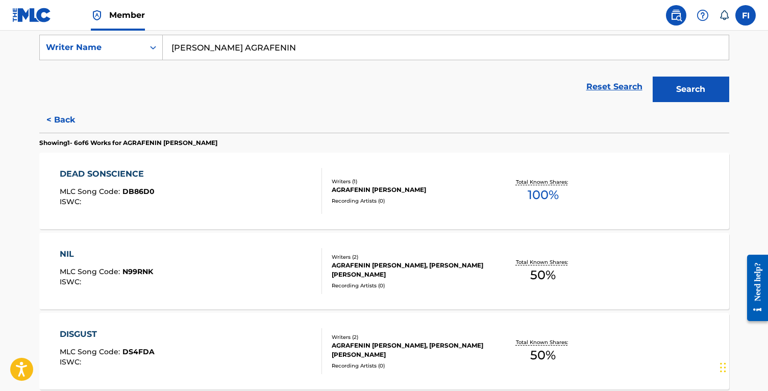
click at [48, 118] on button "< Back" at bounding box center [69, 120] width 61 height 26
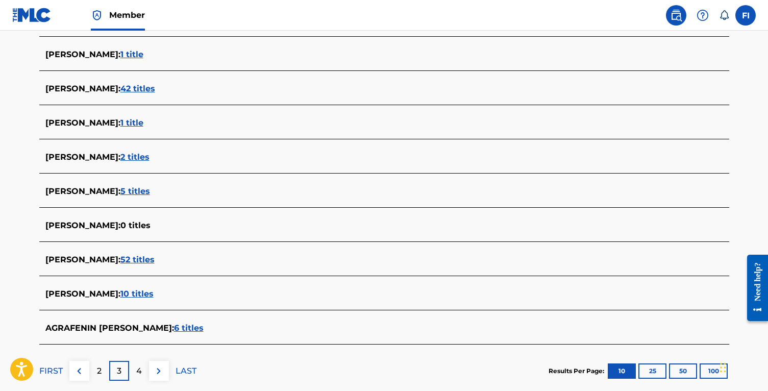
scroll to position [373, 0]
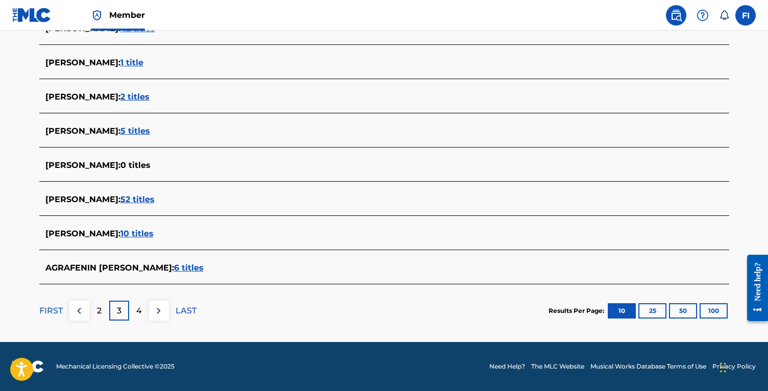
click at [154, 235] on span "10 titles" at bounding box center [136, 234] width 33 height 10
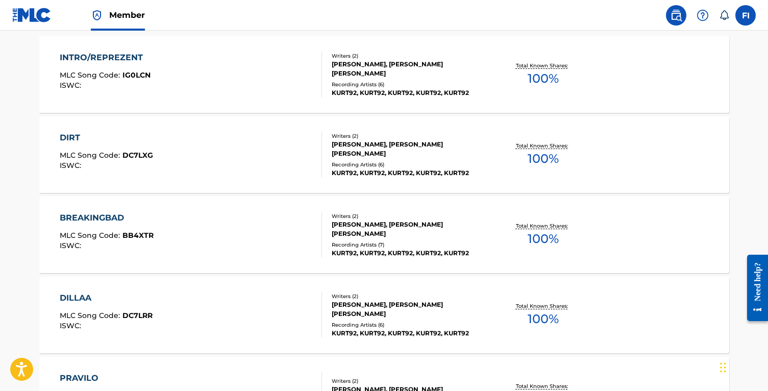
scroll to position [306, 0]
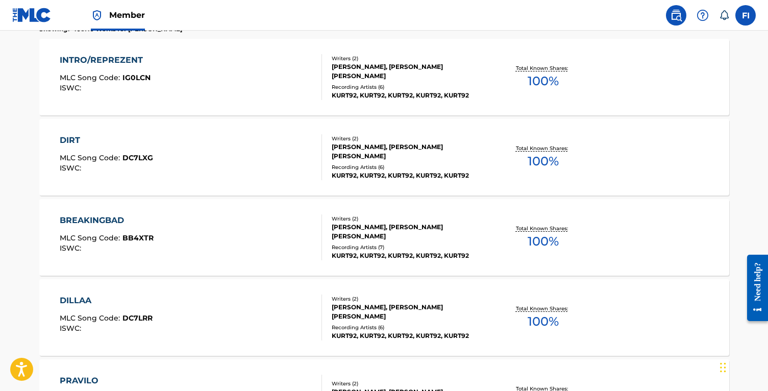
click at [373, 242] on div "Writers ( 2 ) GENNADIJ FEDOROVICH AGRAFENIN, KONSTANTIN ALEKSANDROVICH SIDOROV …" at bounding box center [404, 237] width 164 height 45
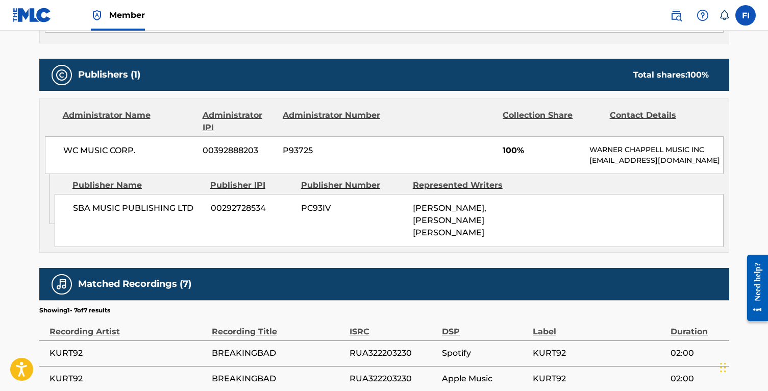
scroll to position [442, 0]
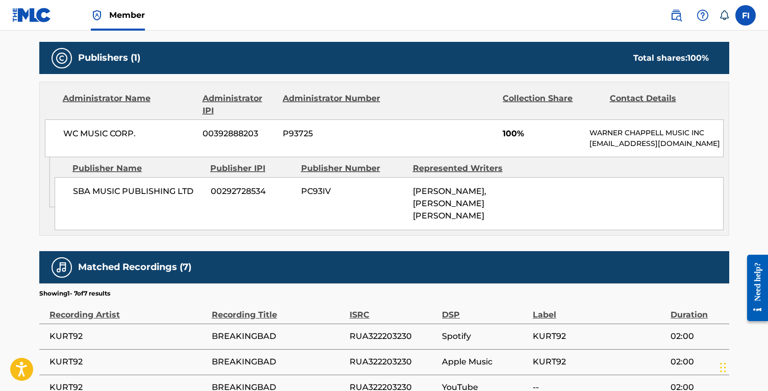
click at [432, 219] on span "GENNADIJ FEDOROVICH AGRAFENIN, KONSTANTIN ALEKSANDROVICH SIDOROV" at bounding box center [449, 203] width 73 height 34
click at [437, 220] on span "GENNADIJ FEDOROVICH AGRAFENIN, KONSTANTIN ALEKSANDROVICH SIDOROV" at bounding box center [449, 203] width 73 height 34
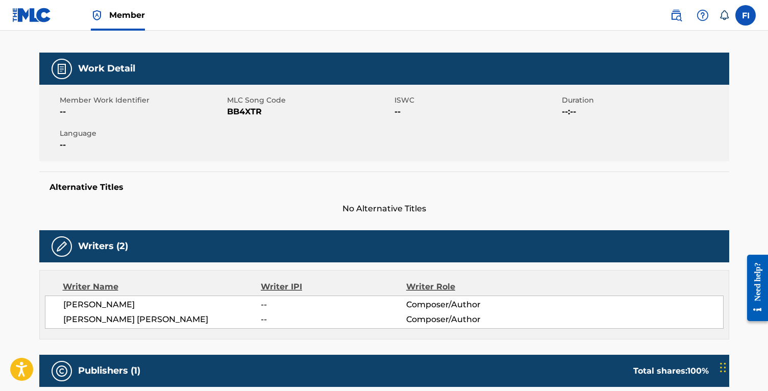
scroll to position [0, 0]
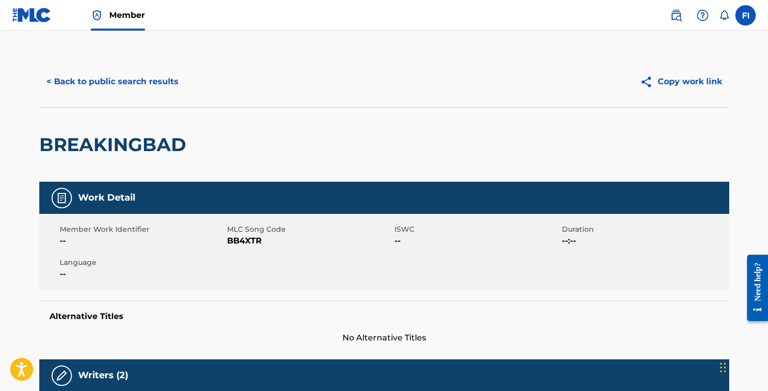
click at [87, 82] on button "< Back to public search results" at bounding box center [112, 82] width 146 height 26
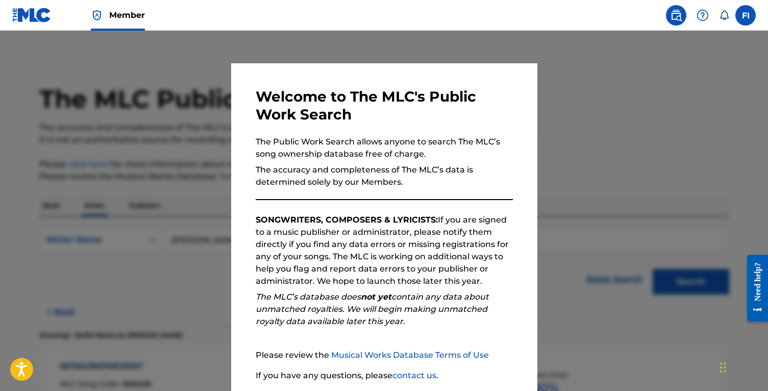
click at [169, 215] on div at bounding box center [384, 226] width 768 height 391
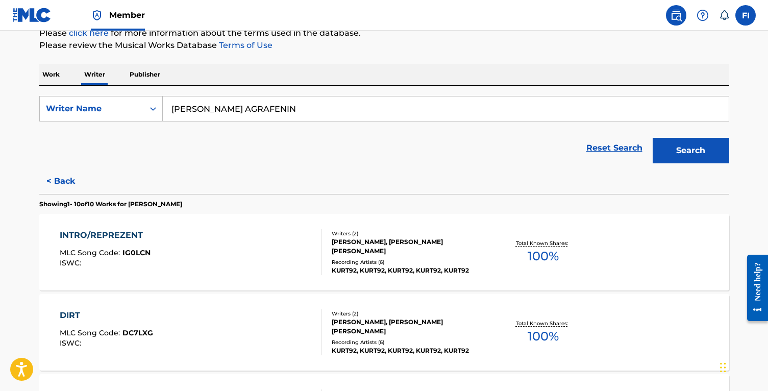
scroll to position [120, 0]
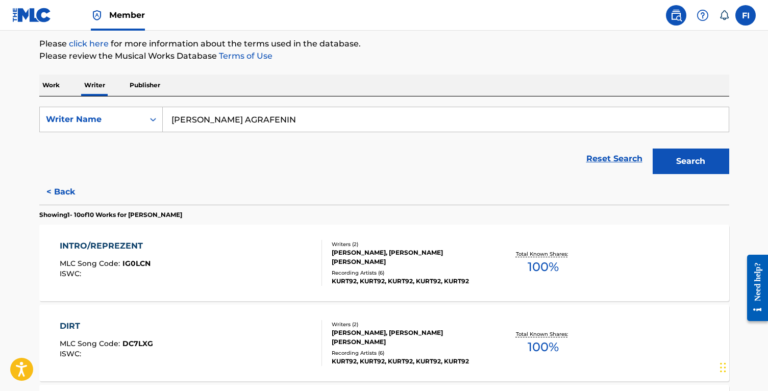
click at [63, 194] on button "< Back" at bounding box center [69, 192] width 61 height 26
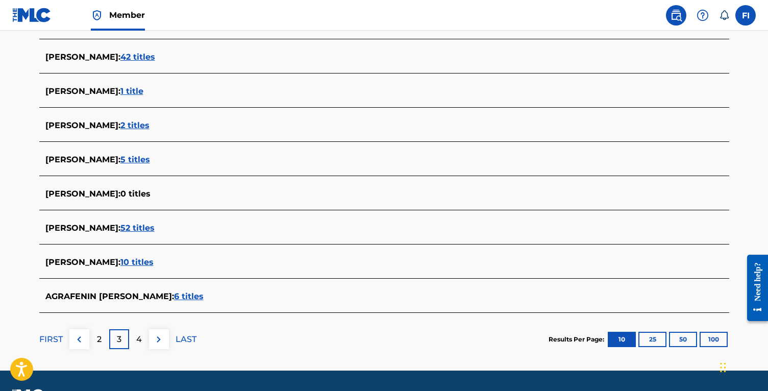
scroll to position [373, 0]
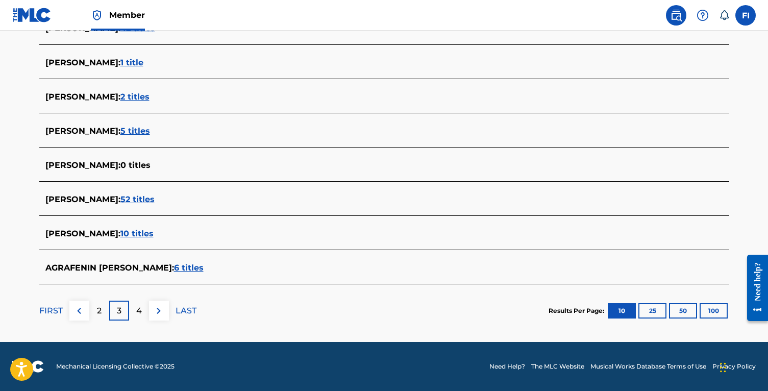
click at [120, 233] on span "GENNADIJ FEDOROVICH AGRAFENIN :" at bounding box center [82, 234] width 75 height 10
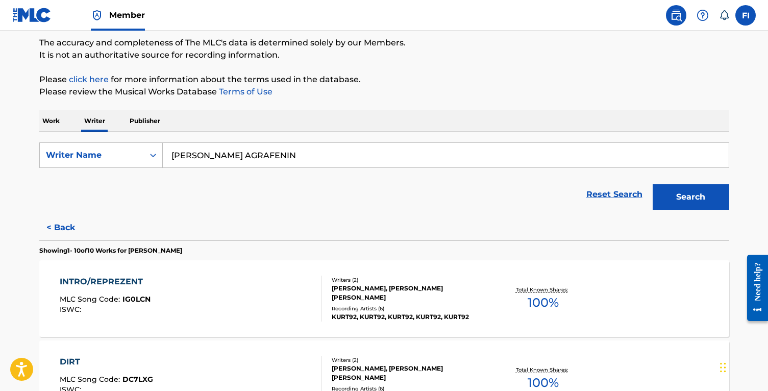
scroll to position [51, 0]
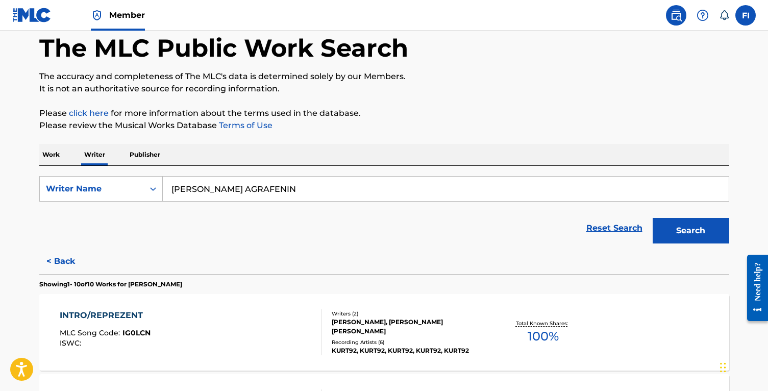
click at [67, 260] on button "< Back" at bounding box center [69, 261] width 61 height 26
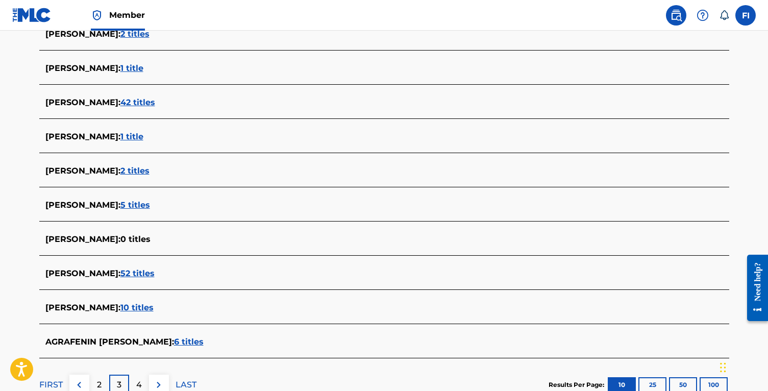
scroll to position [373, 0]
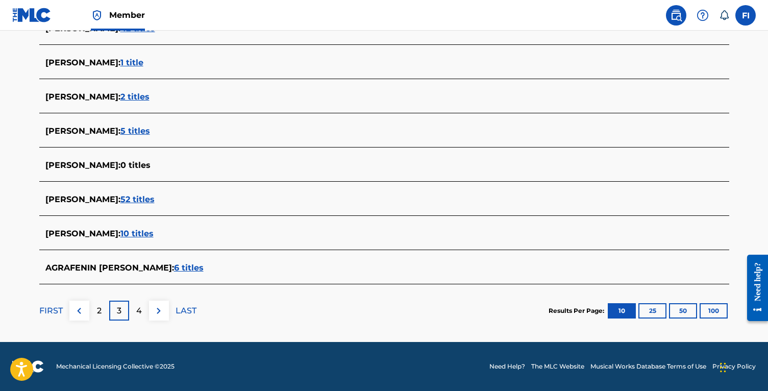
click at [131, 314] on div "4" at bounding box center [139, 311] width 20 height 20
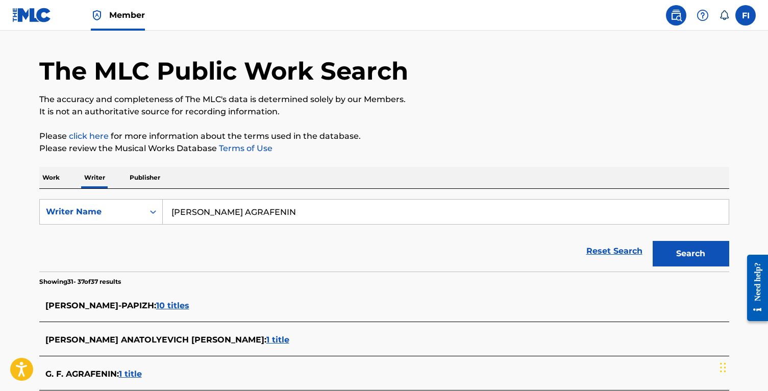
scroll to position [271, 0]
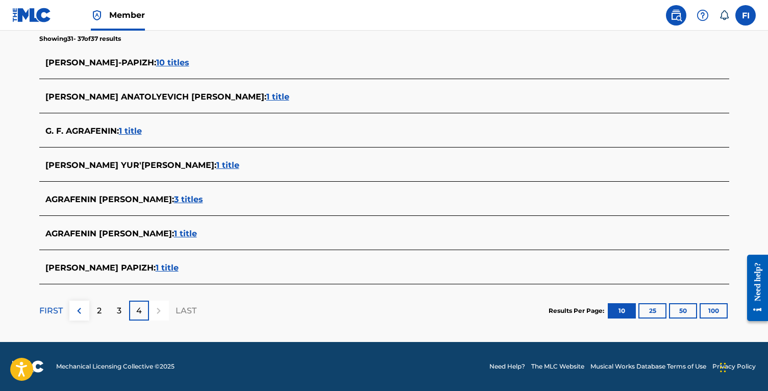
click at [138, 133] on span "1 title" at bounding box center [130, 131] width 23 height 10
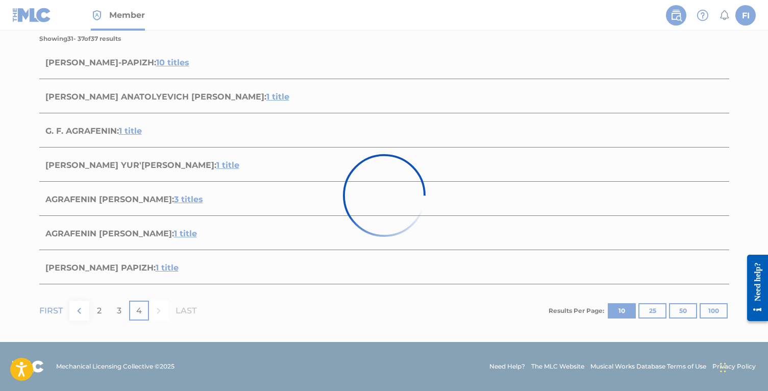
scroll to position [133, 0]
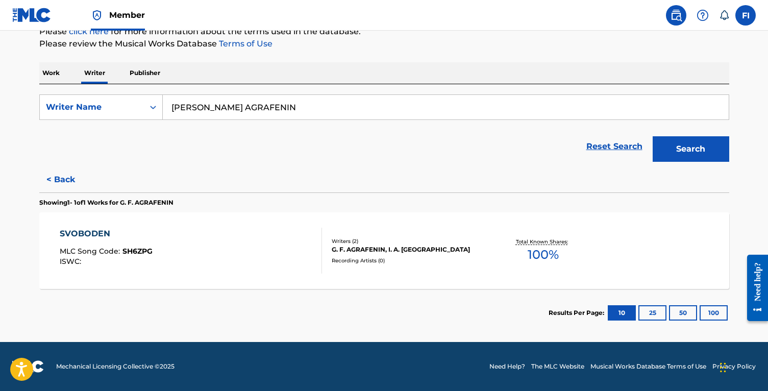
click at [58, 176] on button "< Back" at bounding box center [69, 180] width 61 height 26
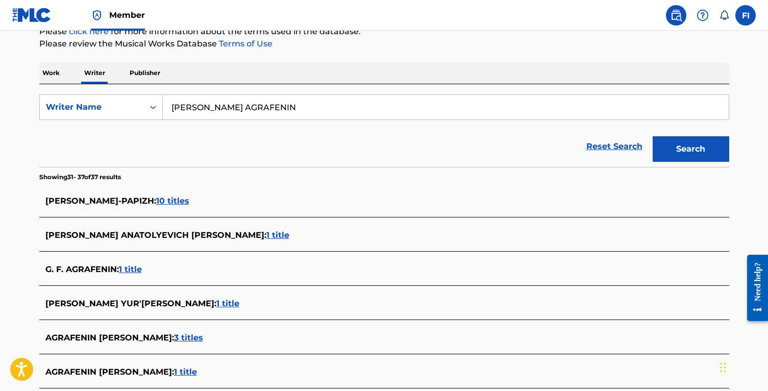
scroll to position [271, 0]
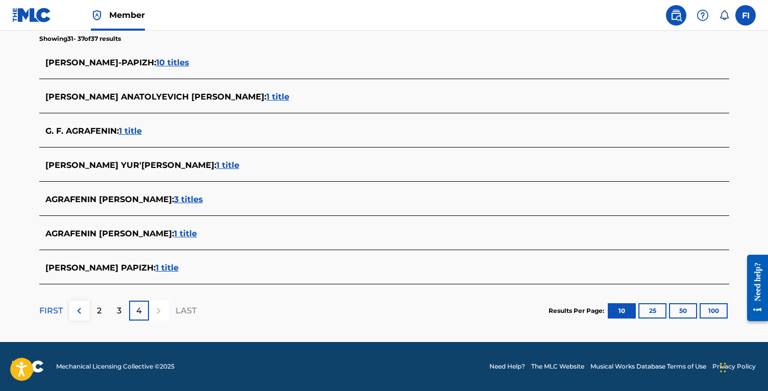
click at [203, 198] on span "3 titles" at bounding box center [188, 199] width 29 height 10
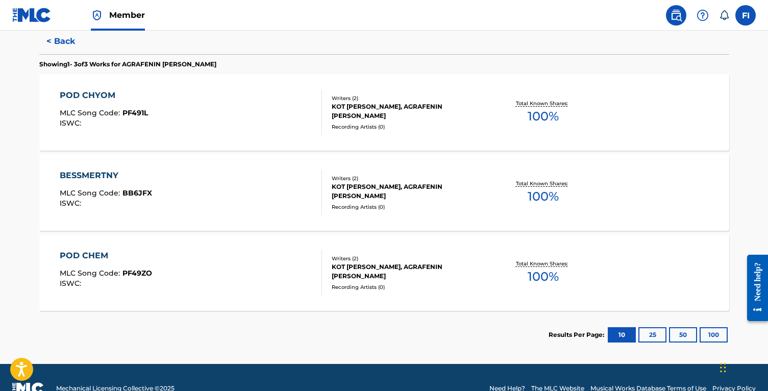
scroll to position [262, 0]
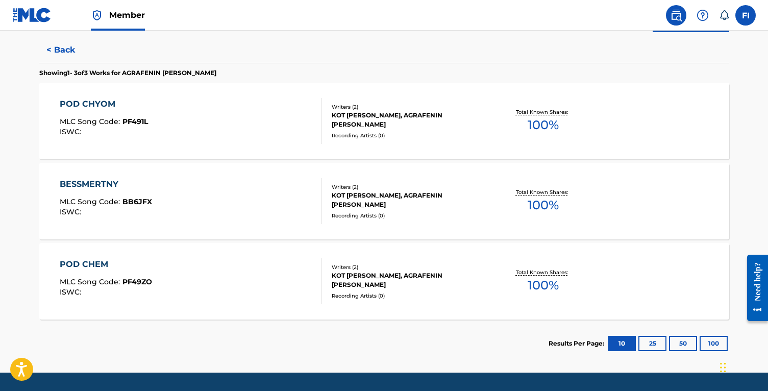
click at [61, 55] on button "< Back" at bounding box center [69, 50] width 61 height 26
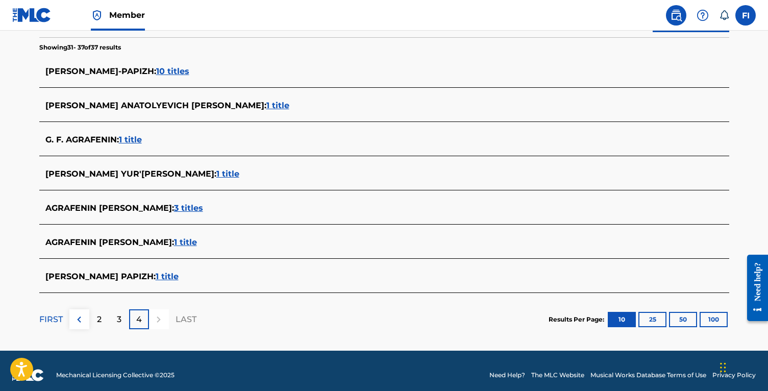
scroll to position [271, 0]
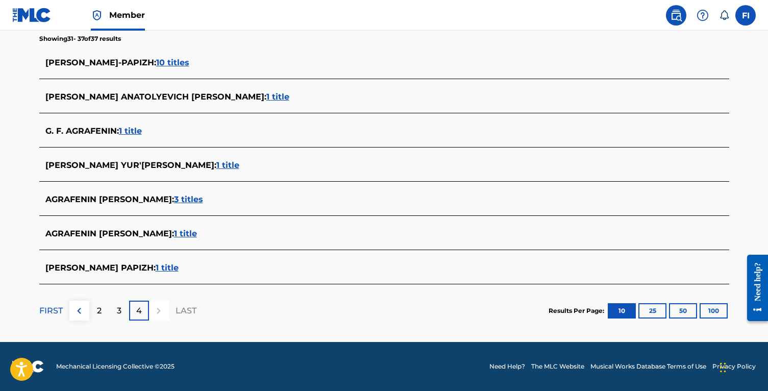
click at [197, 235] on span "1 title" at bounding box center [185, 234] width 23 height 10
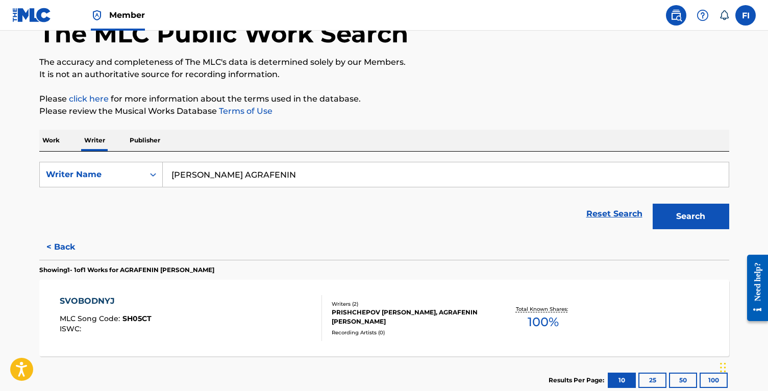
scroll to position [0, 0]
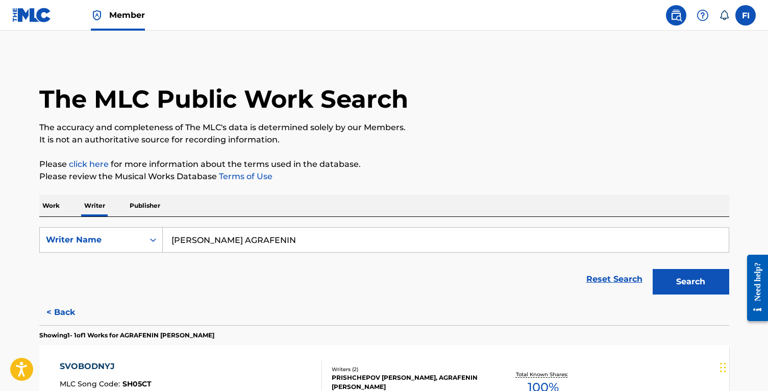
click at [241, 234] on input "GENNADY AGRAFENIN" at bounding box center [446, 240] width 566 height 24
click at [241, 235] on input "GENNADY AGRAFENIN" at bounding box center [446, 240] width 566 height 24
paste input "[PERSON_NAME]"
click at [653, 269] on button "Search" at bounding box center [691, 282] width 77 height 26
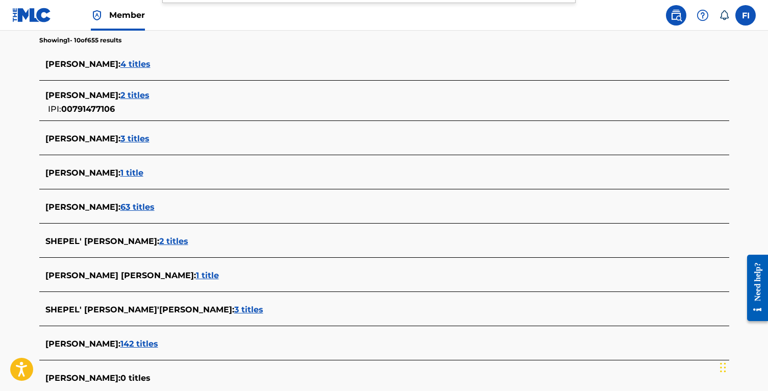
scroll to position [379, 0]
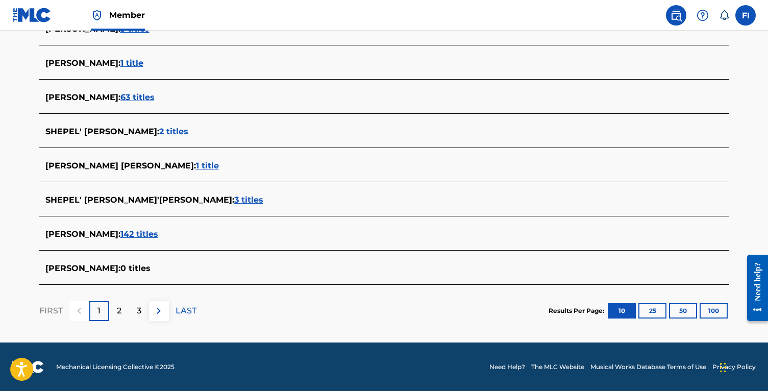
click at [120, 313] on p "2" at bounding box center [119, 311] width 5 height 12
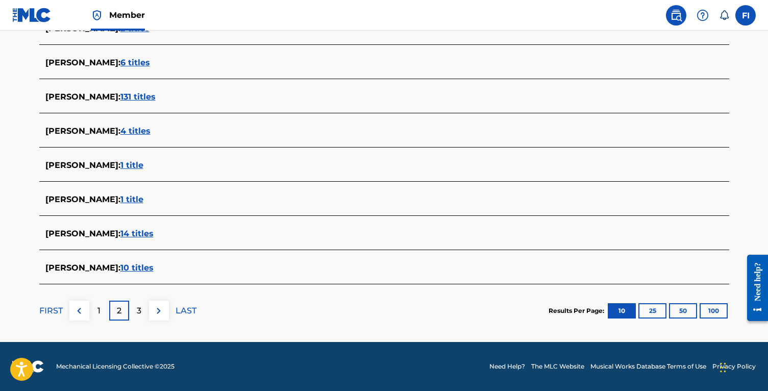
click at [140, 311] on p "3" at bounding box center [139, 311] width 5 height 12
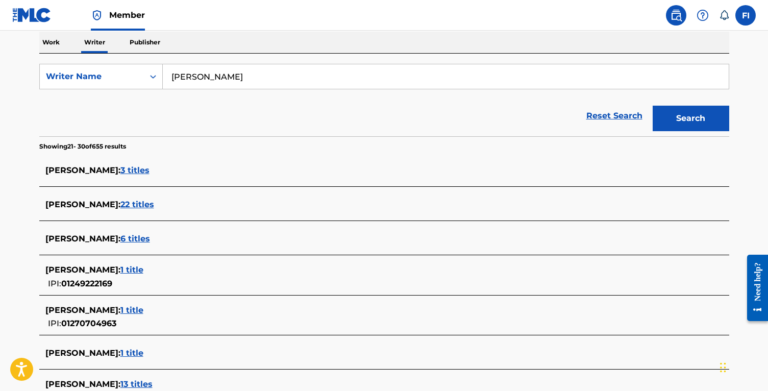
scroll to position [162, 0]
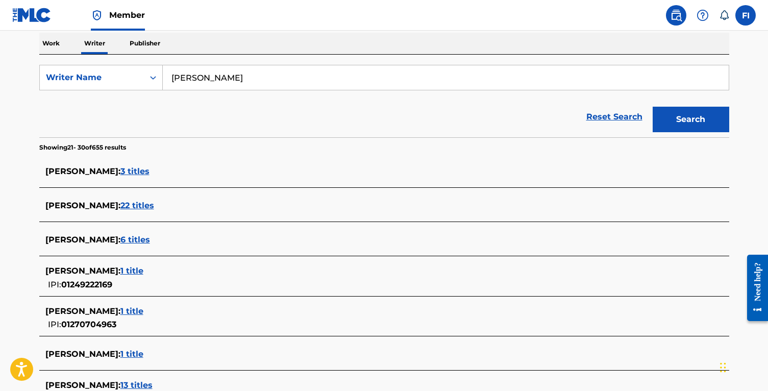
click at [270, 76] on input "[PERSON_NAME]" at bounding box center [446, 77] width 566 height 24
click at [314, 78] on input "DANIIL SHEPEL VYACH" at bounding box center [446, 77] width 566 height 24
type input "DANIIL SHEPEL VYACHESLAVOVICH"
click at [653, 107] on button "Search" at bounding box center [691, 120] width 77 height 26
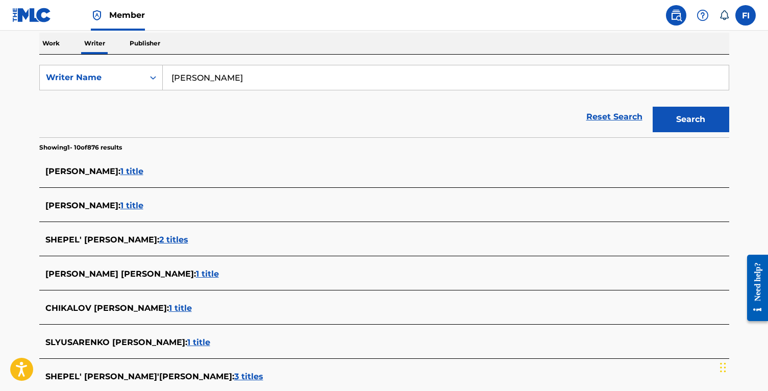
click at [281, 78] on input "DANIIL SHEPEL VYACHESLAVOVICH" at bounding box center [446, 77] width 566 height 24
click at [143, 207] on span "1 title" at bounding box center [131, 206] width 23 height 10
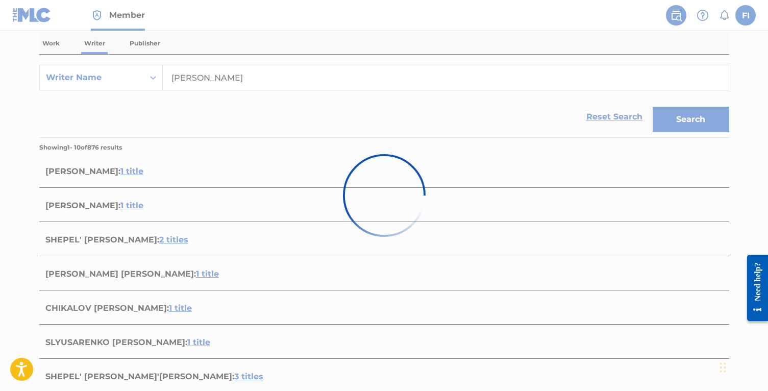
scroll to position [133, 0]
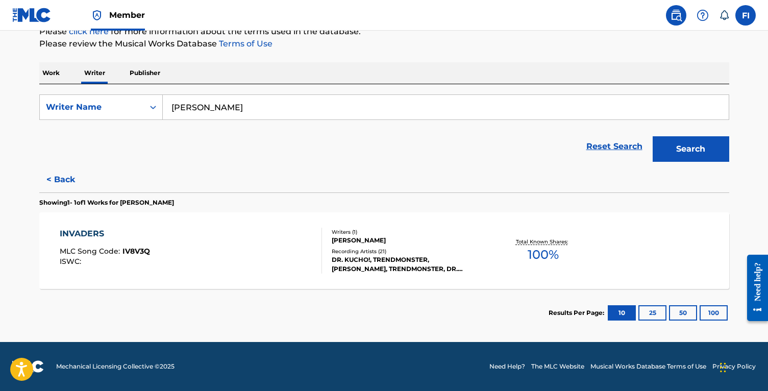
click at [208, 245] on div "INVADERS MLC Song Code : IV8V3Q ISWC :" at bounding box center [191, 251] width 262 height 46
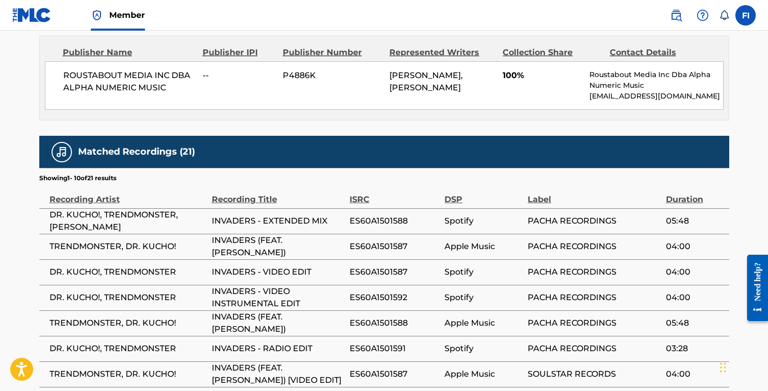
scroll to position [339, 0]
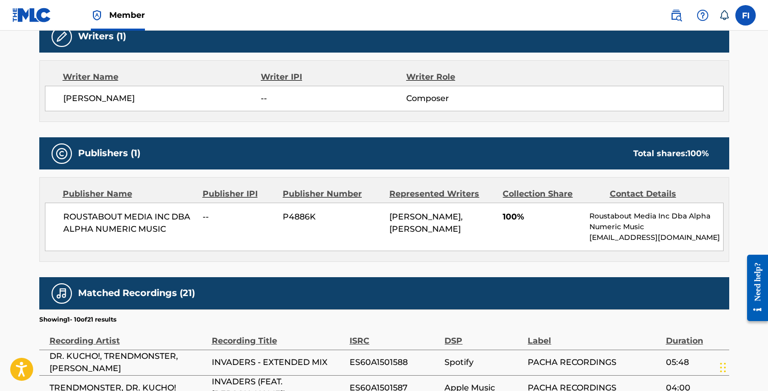
click at [156, 228] on span "ROUSTABOUT MEDIA INC DBA ALPHA NUMERIC MUSIC" at bounding box center [129, 223] width 132 height 24
click at [189, 227] on span "ROUSTABOUT MEDIA INC DBA ALPHA NUMERIC MUSIC" at bounding box center [129, 223] width 132 height 24
drag, startPoint x: 214, startPoint y: 227, endPoint x: 57, endPoint y: 223, distance: 157.7
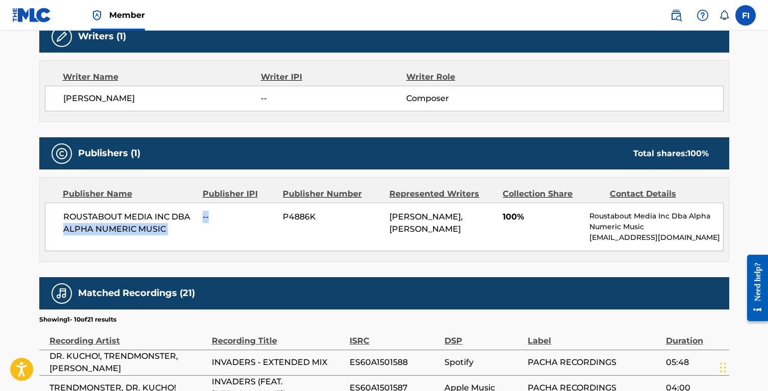
click at [63, 223] on div "ROUSTABOUT MEDIA INC DBA ALPHA NUMERIC MUSIC -- P4886K DANIEL VYACHESLAVOVICH, …" at bounding box center [384, 227] width 679 height 48
click at [57, 223] on div "ROUSTABOUT MEDIA INC DBA ALPHA NUMERIC MUSIC -- P4886K DANIEL VYACHESLAVOVICH, …" at bounding box center [384, 227] width 679 height 48
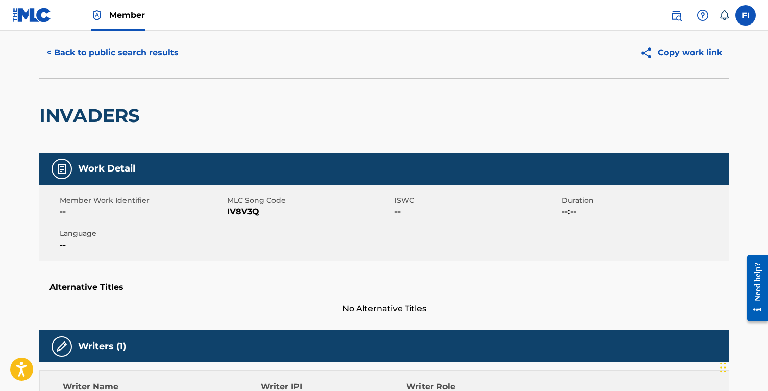
scroll to position [0, 0]
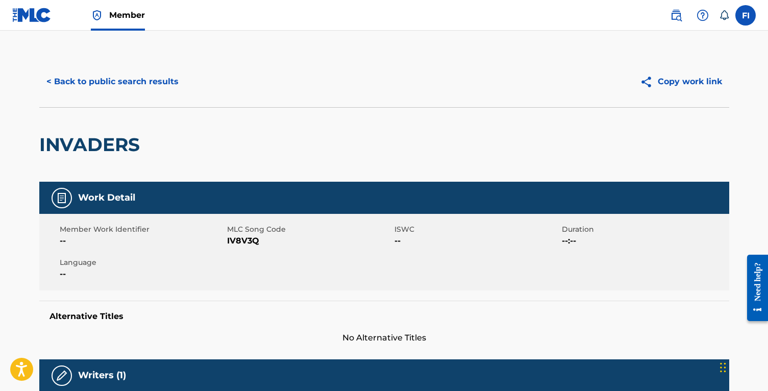
click at [79, 70] on button "< Back to public search results" at bounding box center [112, 82] width 146 height 26
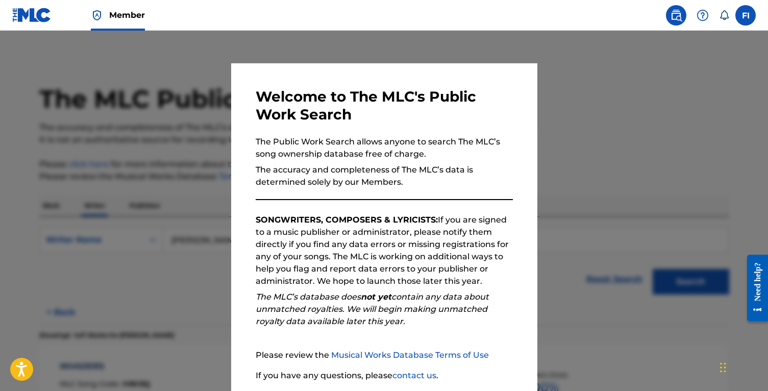
click at [184, 181] on div at bounding box center [384, 226] width 768 height 391
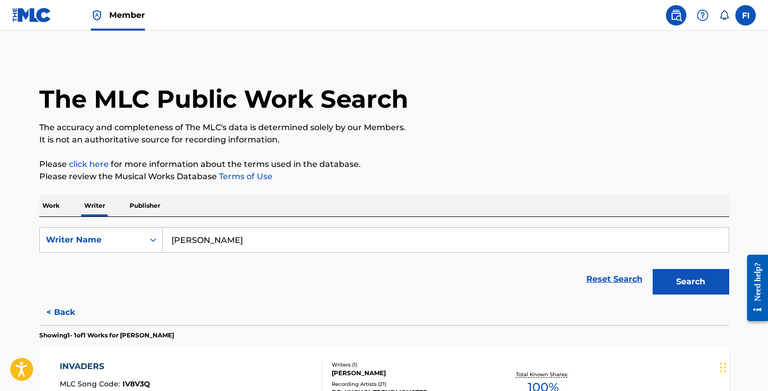
click at [65, 306] on button "< Back" at bounding box center [69, 313] width 61 height 26
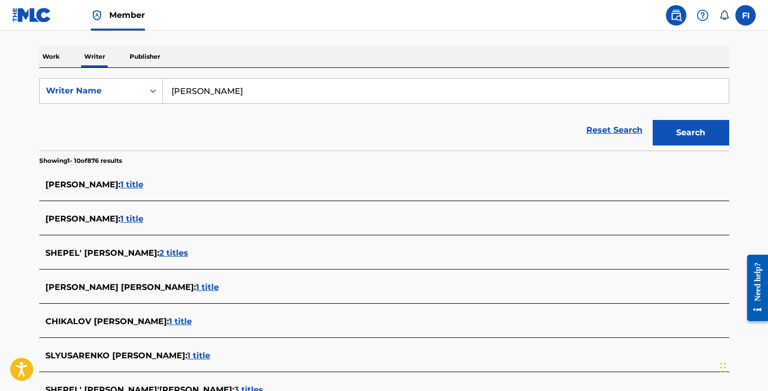
scroll to position [150, 0]
click at [192, 318] on span "1 title" at bounding box center [180, 321] width 23 height 10
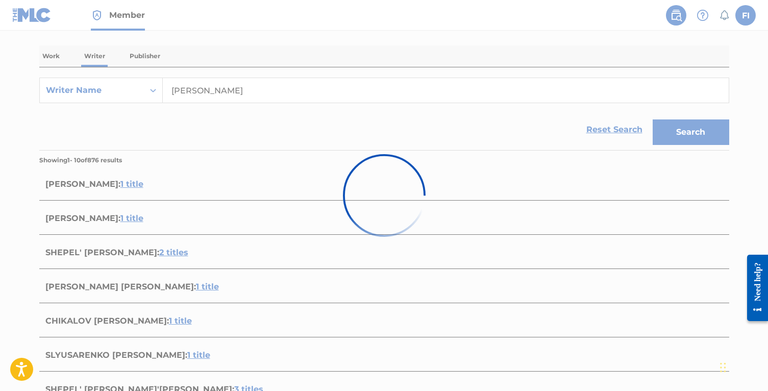
scroll to position [133, 0]
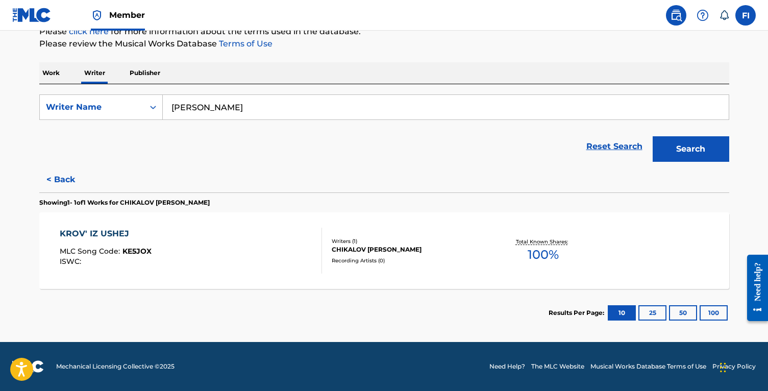
click at [71, 177] on button "< Back" at bounding box center [69, 180] width 61 height 26
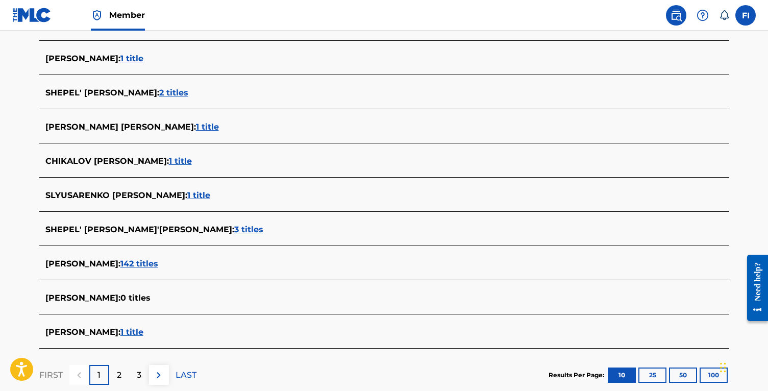
scroll to position [332, 0]
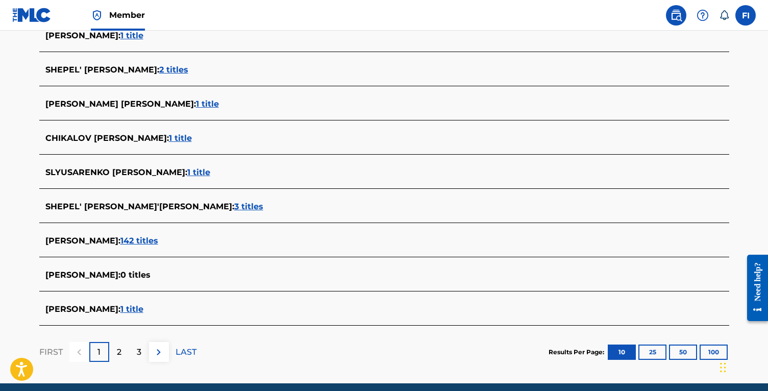
click at [117, 351] on p "2" at bounding box center [119, 352] width 5 height 12
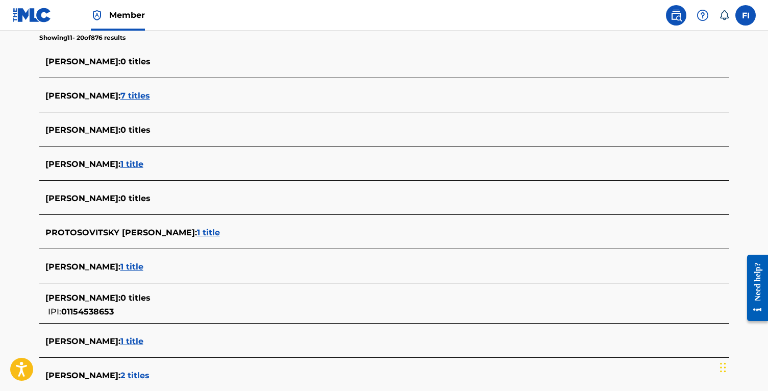
scroll to position [107, 0]
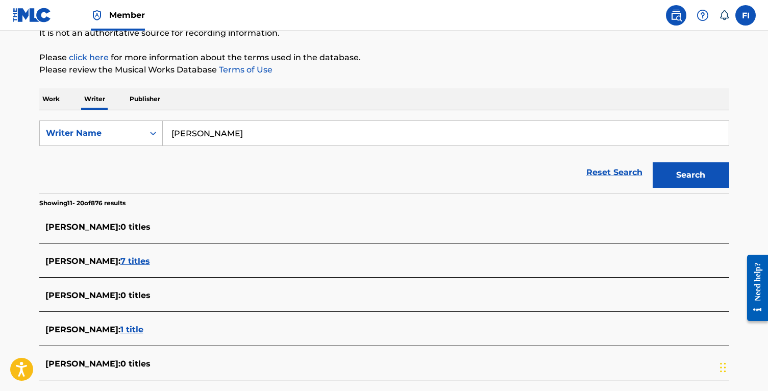
click at [217, 132] on input "DANIIL SHEPEL VYACHESLAVOVICH" at bounding box center [446, 133] width 566 height 24
type input "DANIIL VYACHESLAVOVICH"
click at [653, 162] on button "Search" at bounding box center [691, 175] width 77 height 26
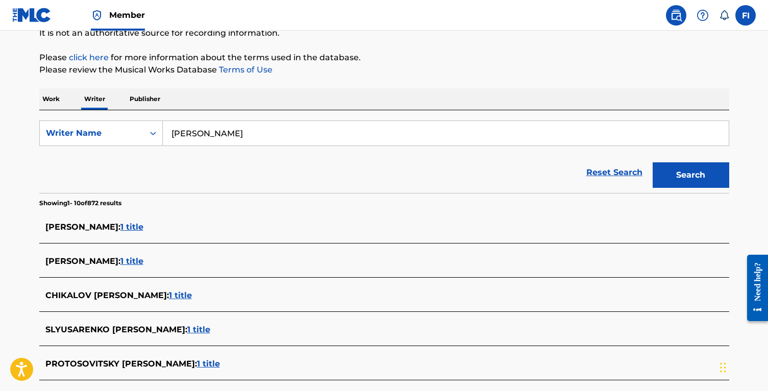
scroll to position [127, 0]
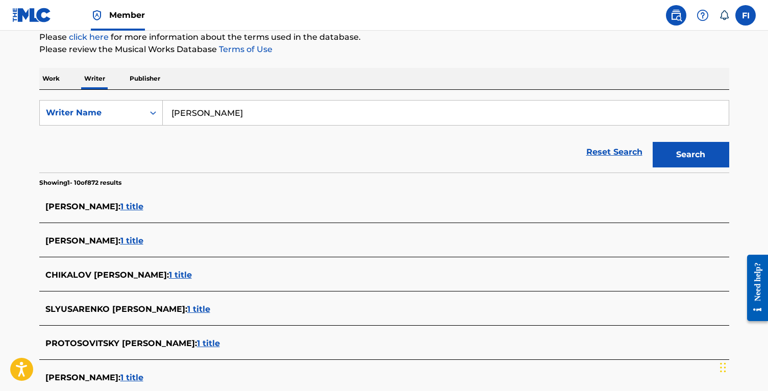
click at [248, 112] on input "DANIIL VYACHESLAVOVICH" at bounding box center [446, 113] width 566 height 24
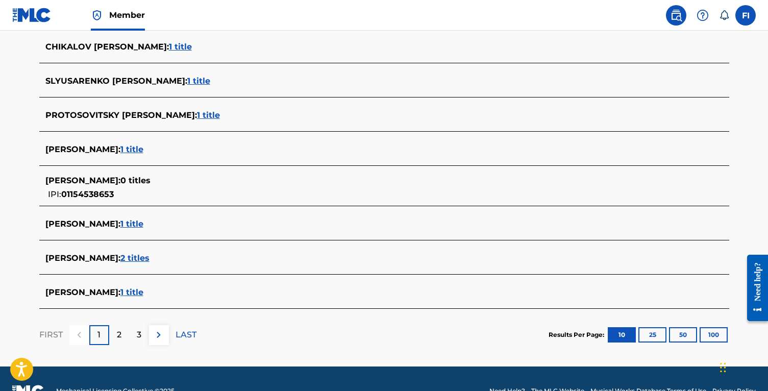
scroll to position [379, 0]
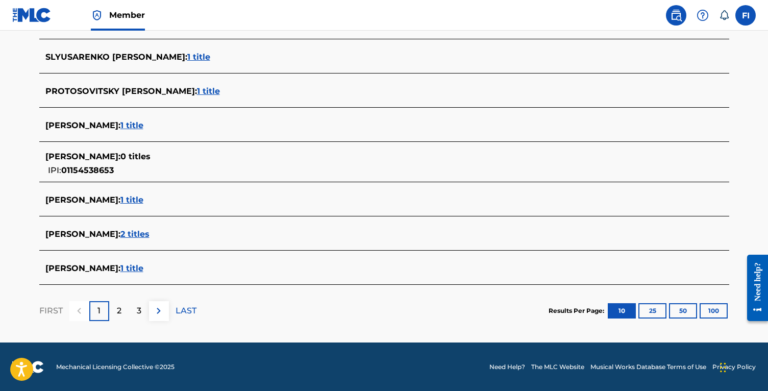
click at [116, 311] on div "2" at bounding box center [119, 311] width 20 height 20
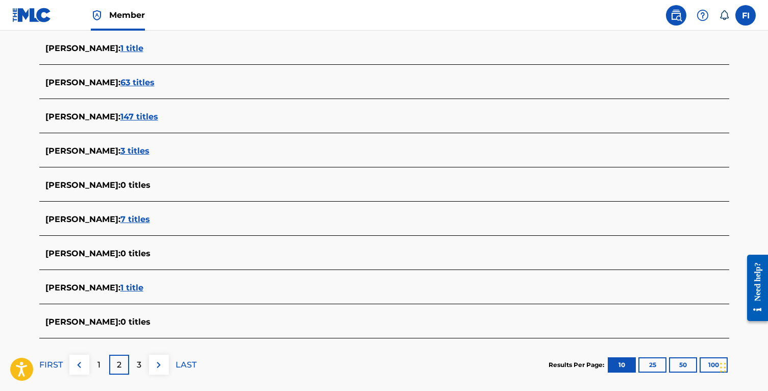
scroll to position [325, 0]
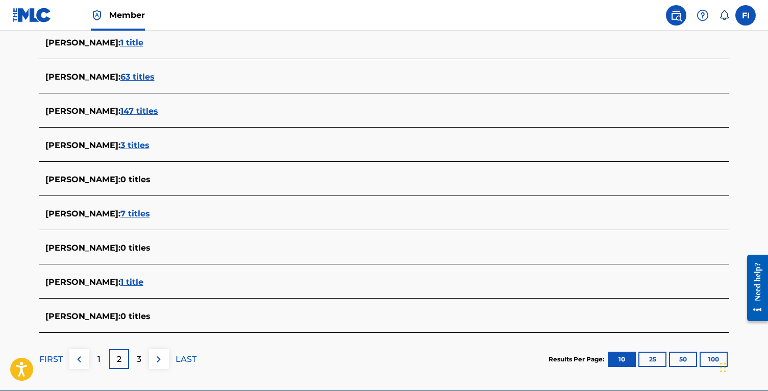
click at [146, 353] on div "3" at bounding box center [139, 359] width 20 height 20
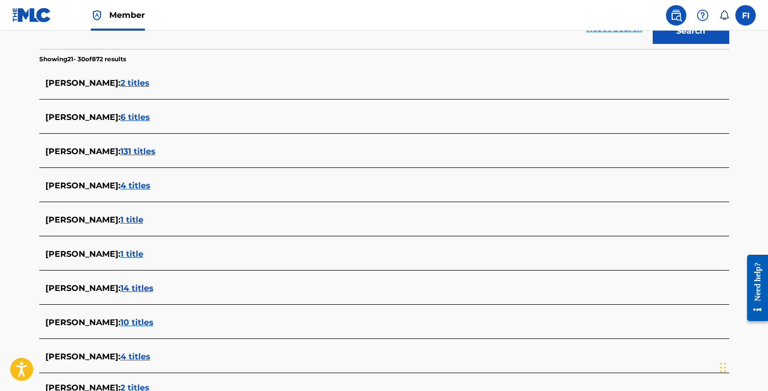
scroll to position [256, 0]
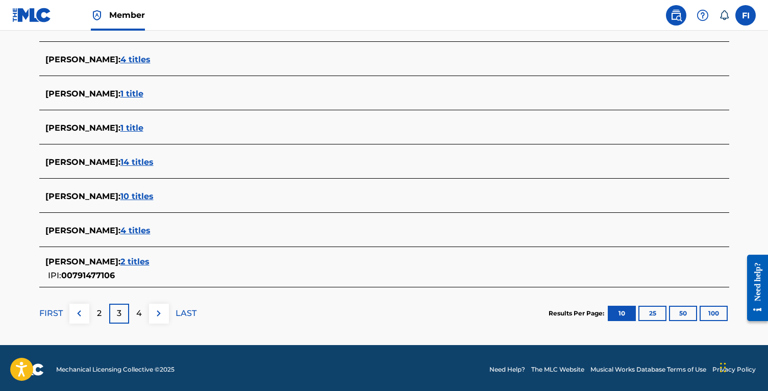
click at [137, 310] on p "4" at bounding box center [139, 313] width 6 height 12
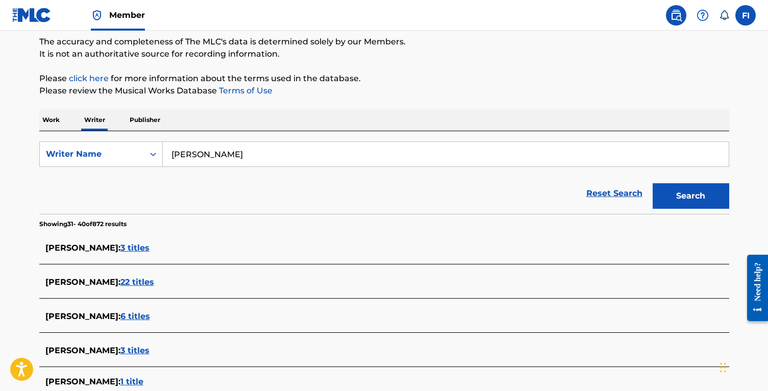
scroll to position [0, 0]
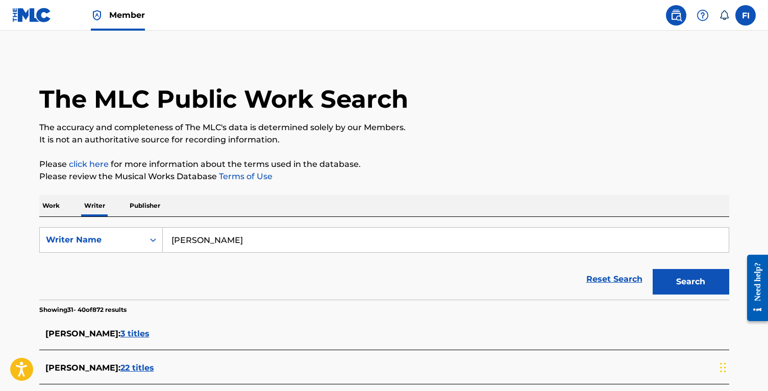
click at [41, 14] on img at bounding box center [31, 15] width 39 height 15
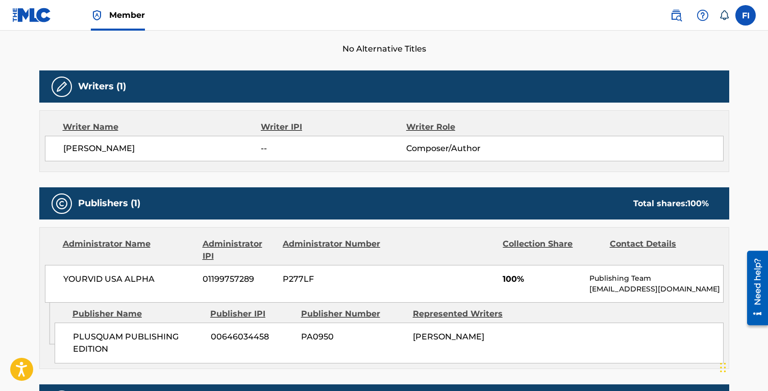
scroll to position [315, 0]
